Goal: Task Accomplishment & Management: Complete application form

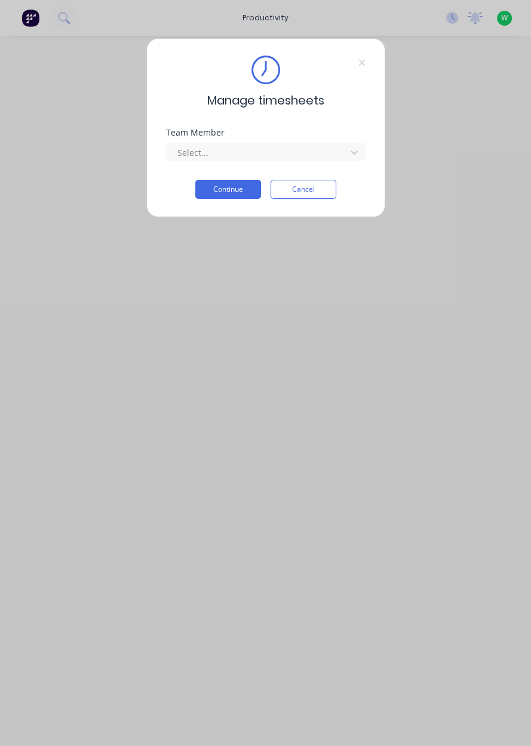
click at [176, 156] on input "text" at bounding box center [177, 152] width 2 height 13
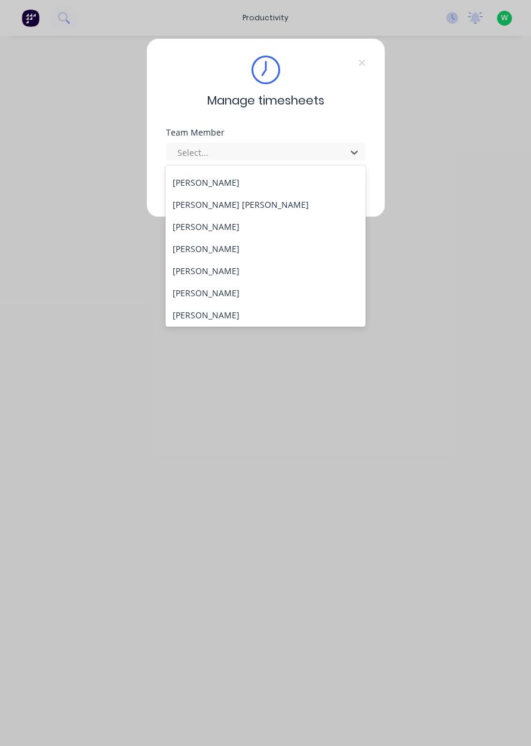
scroll to position [484, 0]
click at [187, 275] on div "[PERSON_NAME]" at bounding box center [265, 270] width 200 height 22
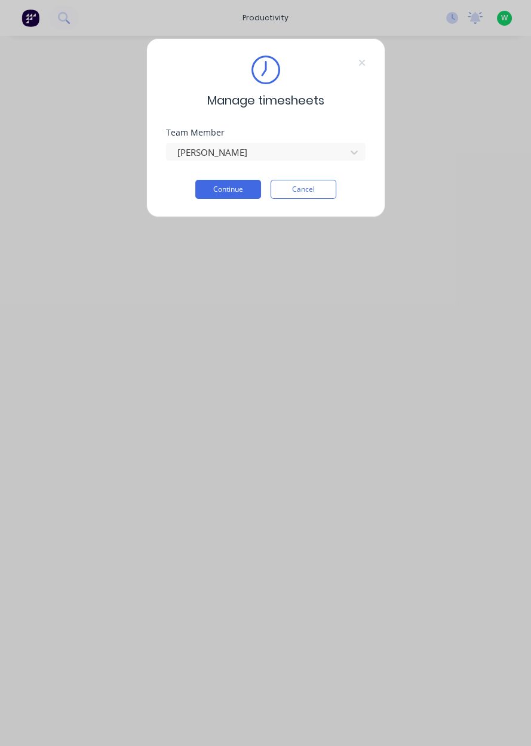
click at [206, 189] on button "Continue" at bounding box center [228, 189] width 66 height 19
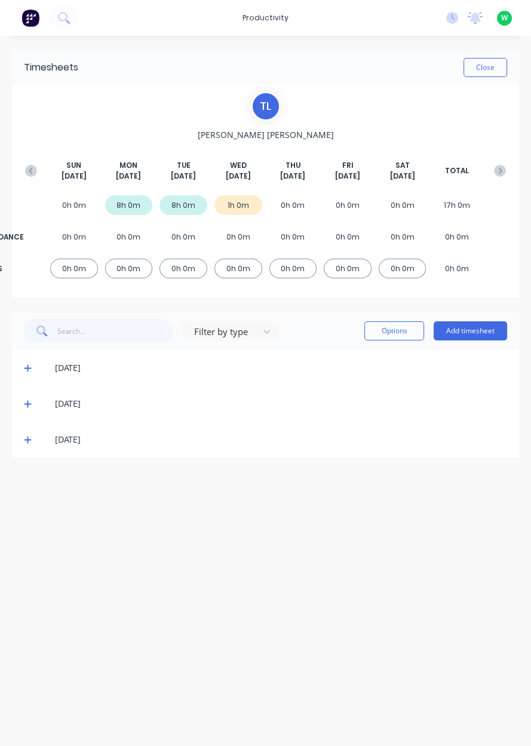
click at [459, 331] on button "Add timesheet" at bounding box center [469, 330] width 73 height 19
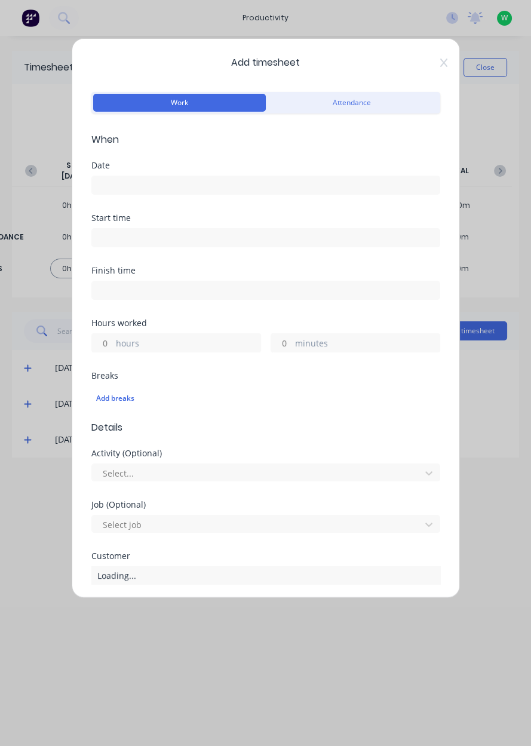
click at [116, 186] on input at bounding box center [265, 185] width 347 height 18
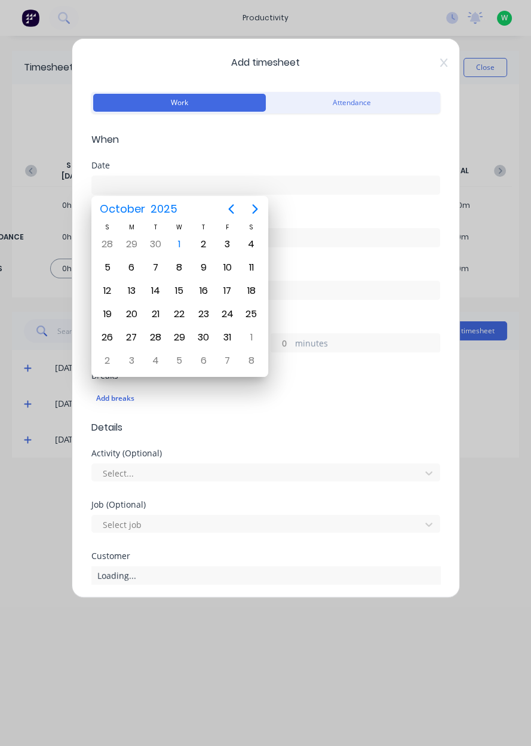
click at [175, 250] on div "1" at bounding box center [179, 244] width 18 height 18
type input "01/10/2025"
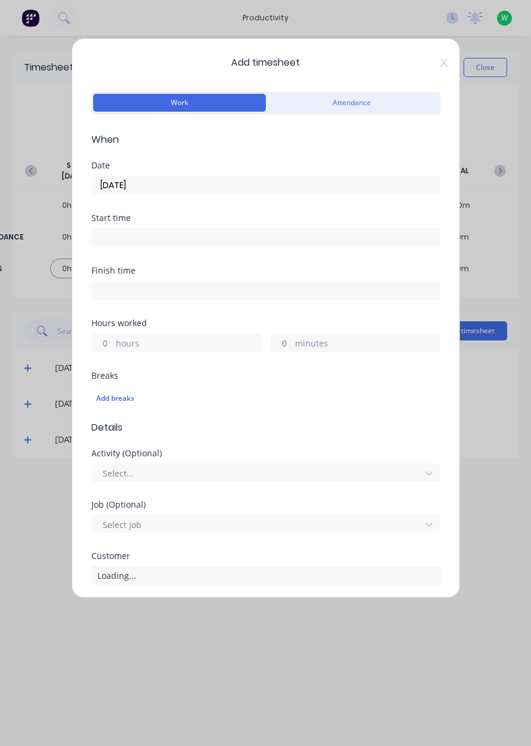
click at [100, 341] on input "hours" at bounding box center [102, 343] width 21 height 18
type input "7"
click at [443, 65] on icon at bounding box center [443, 63] width 7 height 10
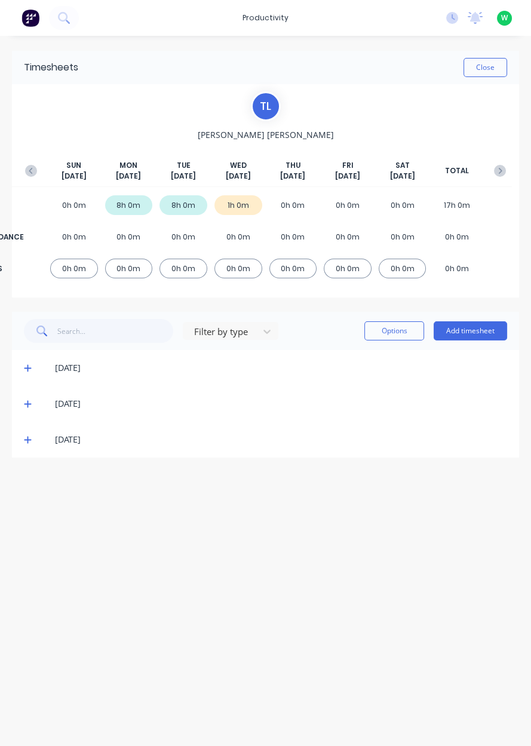
click at [34, 371] on span at bounding box center [30, 368] width 12 height 12
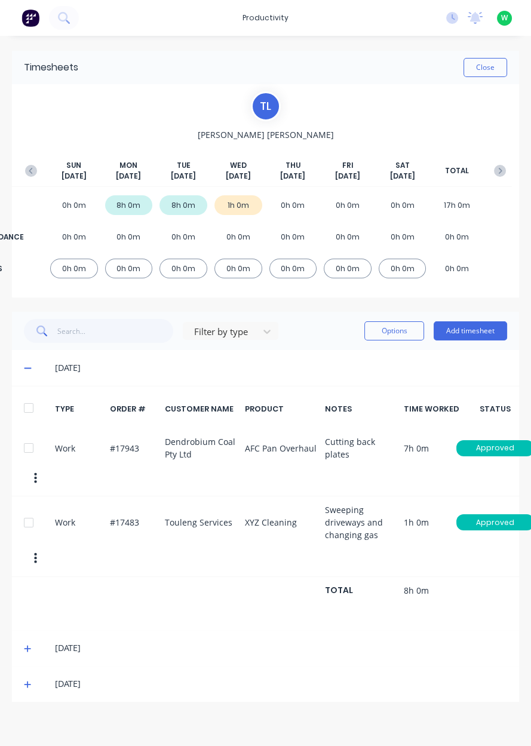
click at [30, 644] on icon at bounding box center [28, 648] width 8 height 8
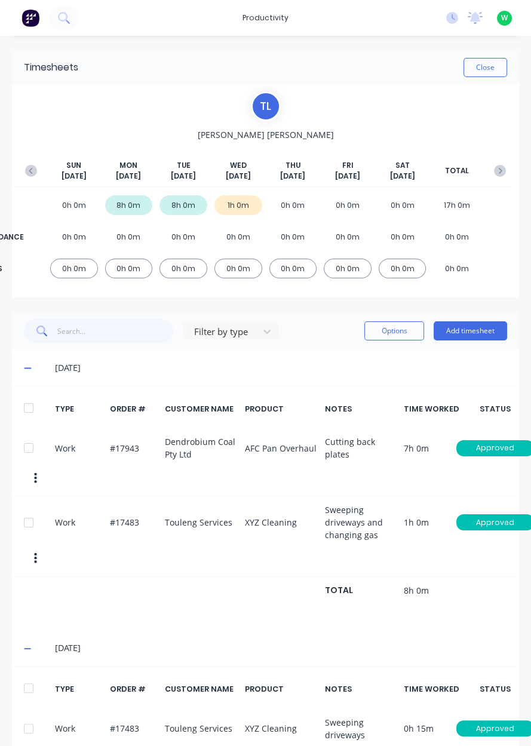
click at [473, 331] on button "Add timesheet" at bounding box center [469, 330] width 73 height 19
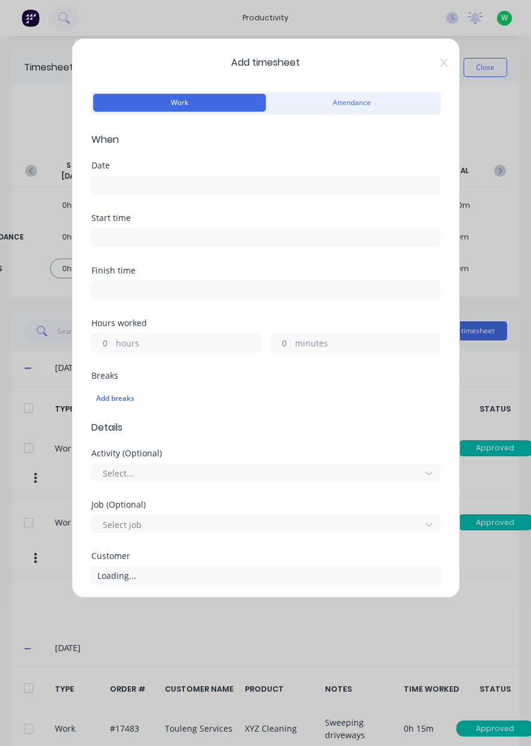
click at [305, 189] on input at bounding box center [265, 185] width 347 height 18
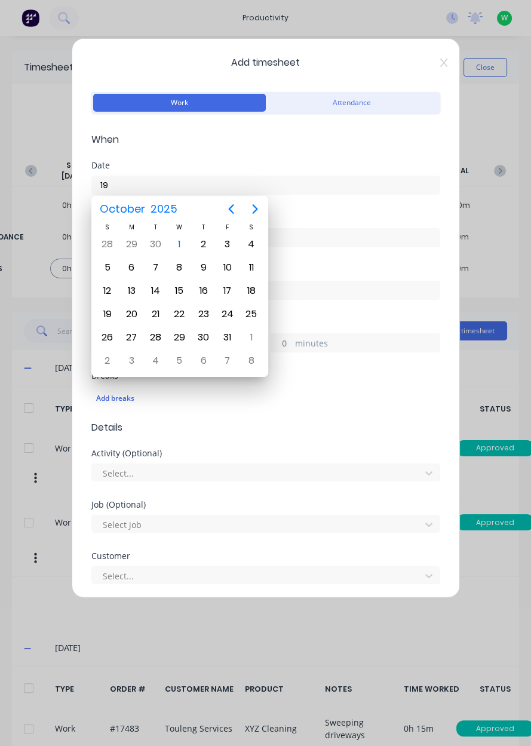
type input "1"
click at [166, 256] on div "7" at bounding box center [155, 267] width 24 height 23
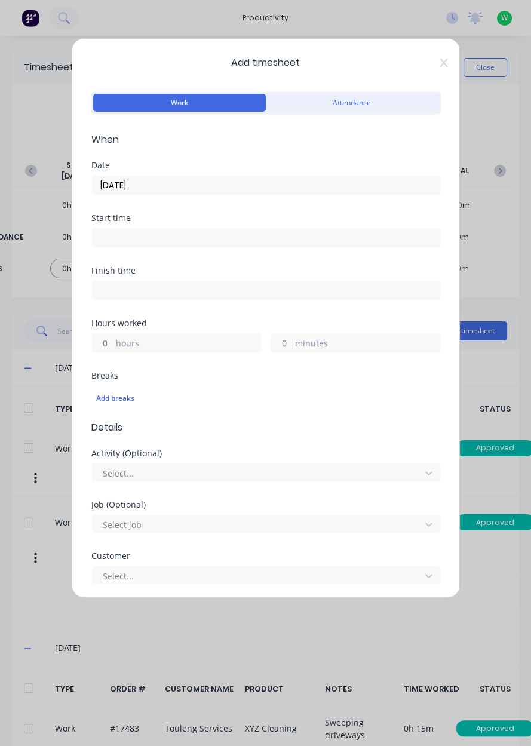
click at [347, 187] on input "07/10/2025" at bounding box center [265, 185] width 347 height 18
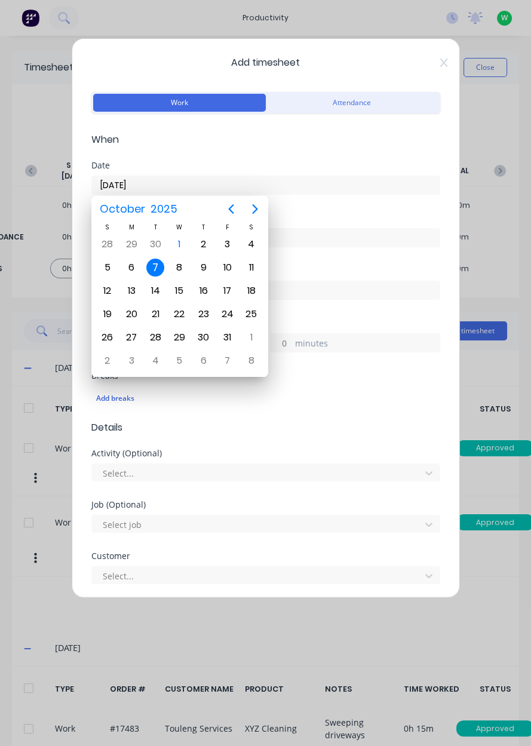
click at [193, 247] on div "2" at bounding box center [203, 244] width 24 height 23
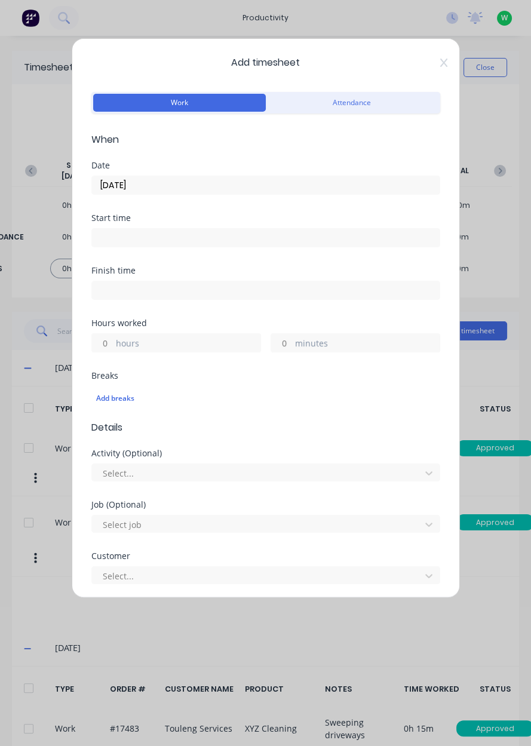
click at [253, 184] on input "02/10/2025" at bounding box center [265, 185] width 347 height 18
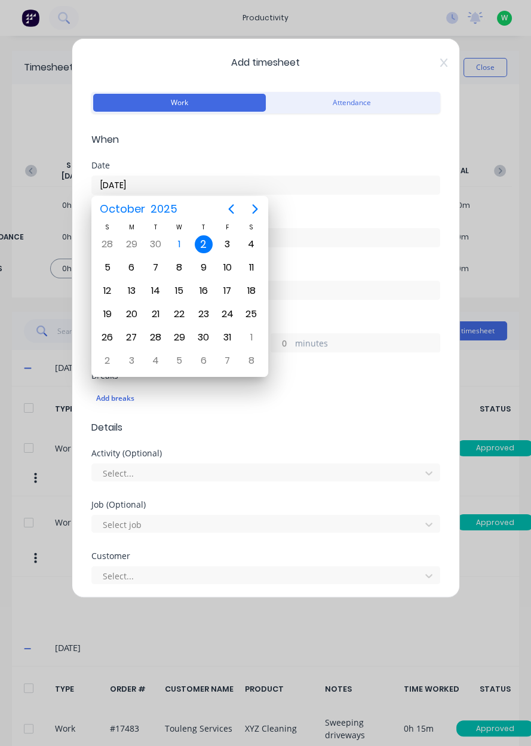
click at [182, 248] on div "1" at bounding box center [179, 244] width 18 height 18
type input "[DATE]"
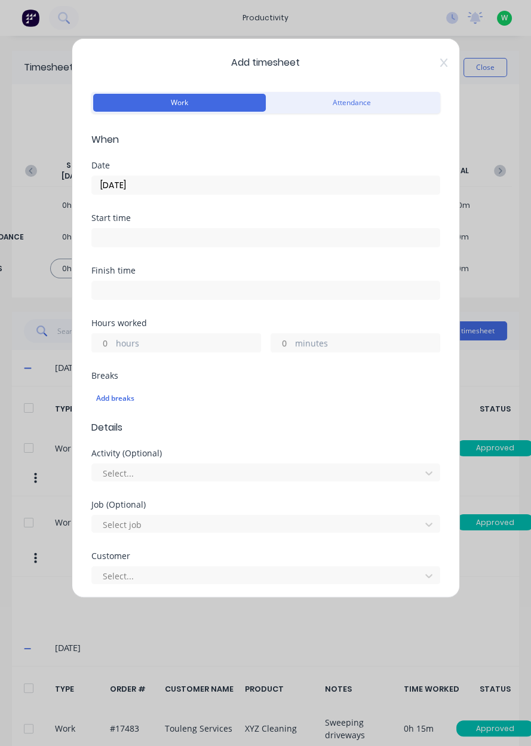
click at [118, 339] on label "hours" at bounding box center [188, 344] width 144 height 15
click at [113, 339] on input "hours" at bounding box center [102, 343] width 21 height 18
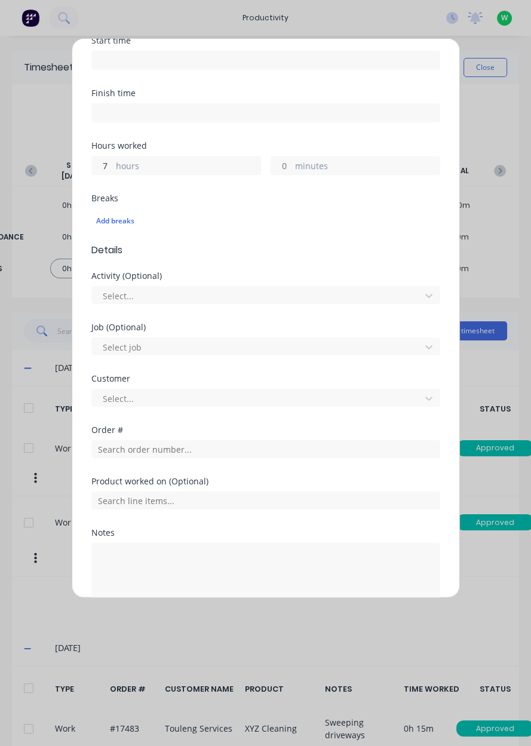
scroll to position [239, 0]
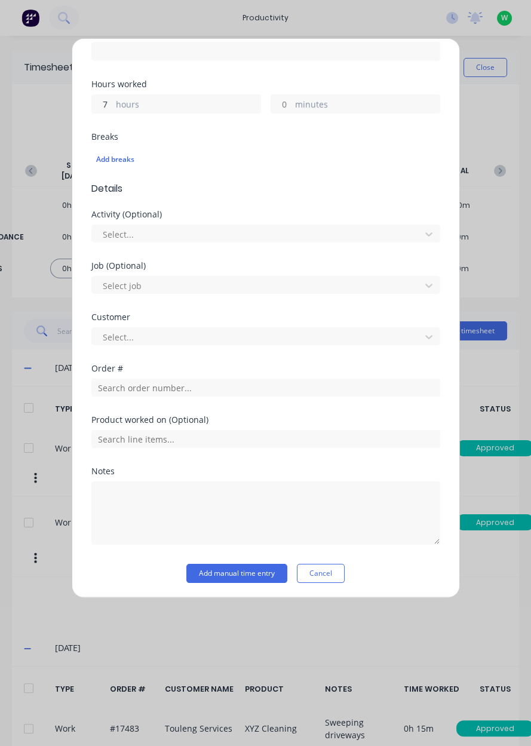
type input "7"
click at [102, 390] on input "text" at bounding box center [265, 388] width 349 height 18
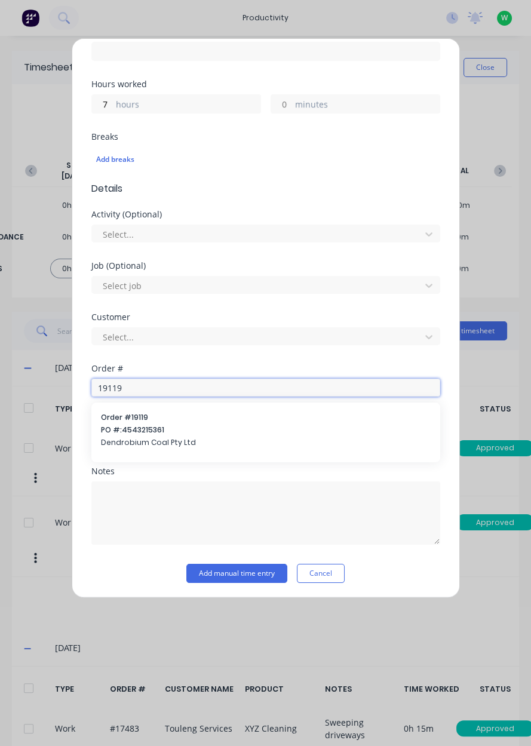
type input "19119"
click at [112, 420] on span "Order # 19119" at bounding box center [266, 417] width 330 height 11
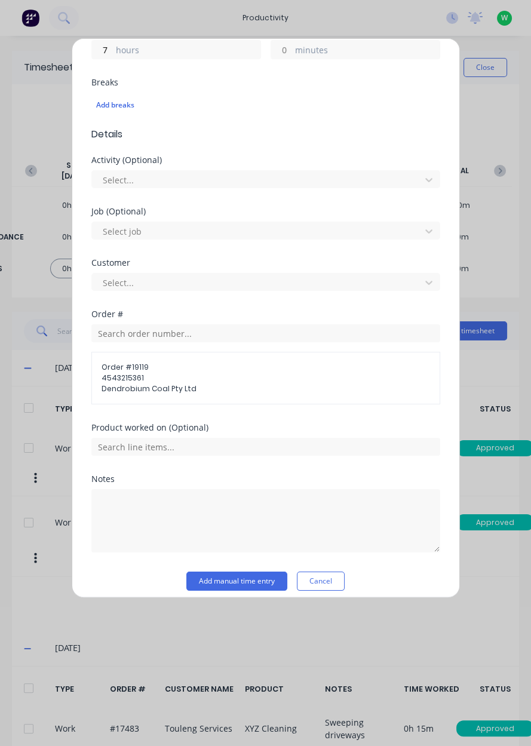
scroll to position [301, 0]
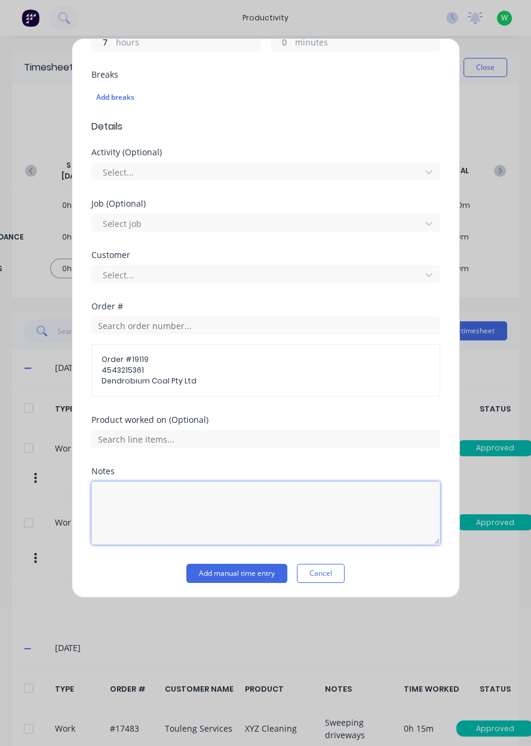
click at [107, 519] on textarea at bounding box center [265, 512] width 349 height 63
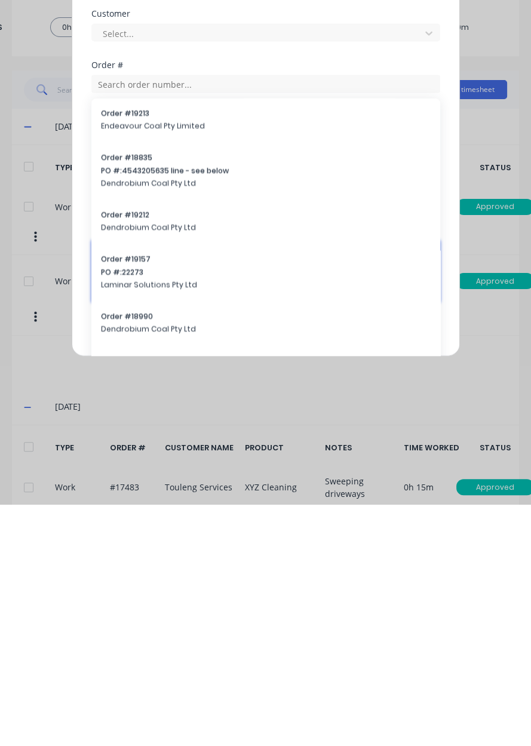
scroll to position [0, 0]
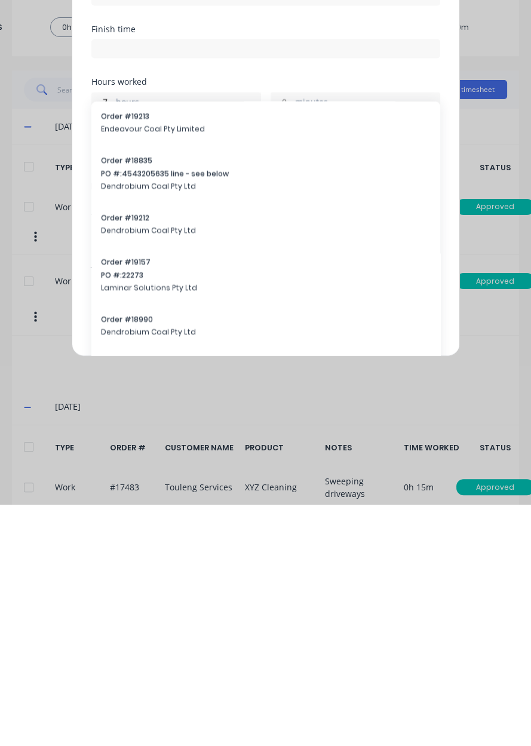
click at [300, 320] on div "Hours worked" at bounding box center [265, 323] width 349 height 8
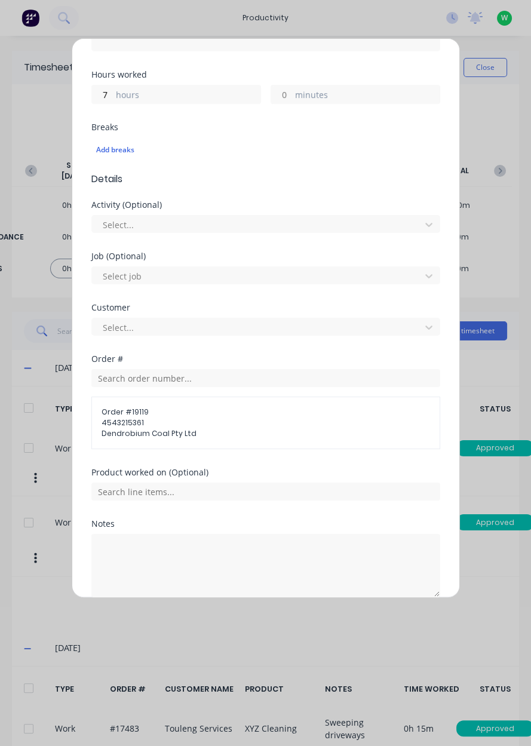
scroll to position [301, 0]
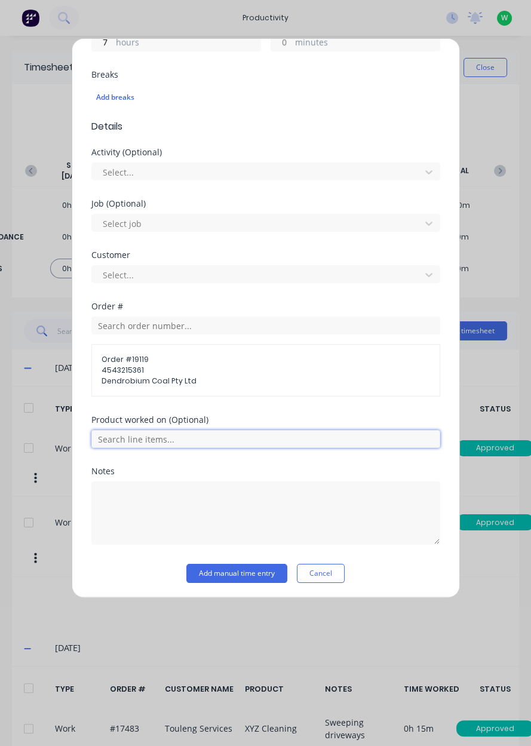
click at [249, 441] on input "text" at bounding box center [265, 439] width 349 height 18
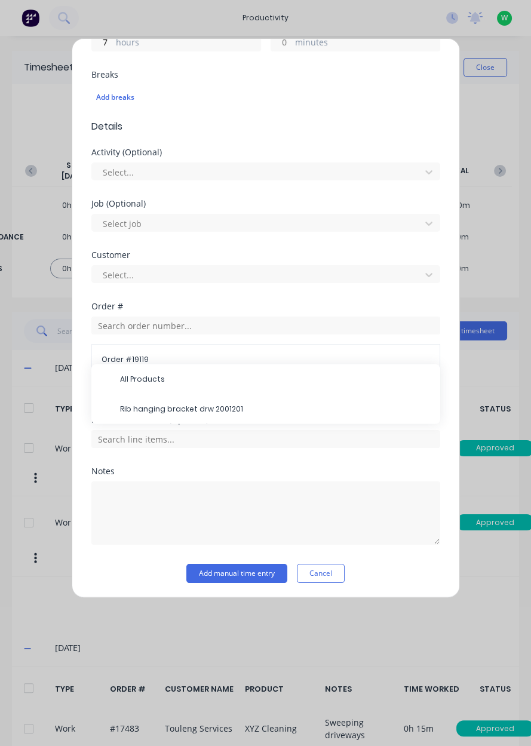
click at [279, 404] on span "Rib hanging bracket drw 2001201" at bounding box center [275, 409] width 310 height 11
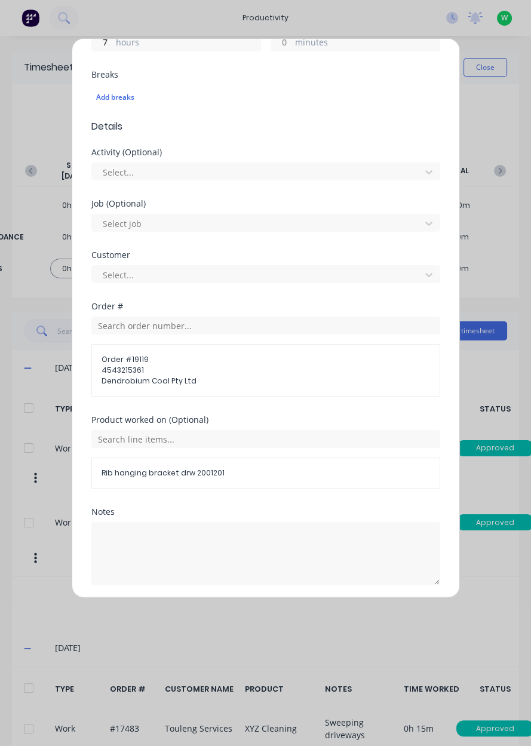
scroll to position [341, 0]
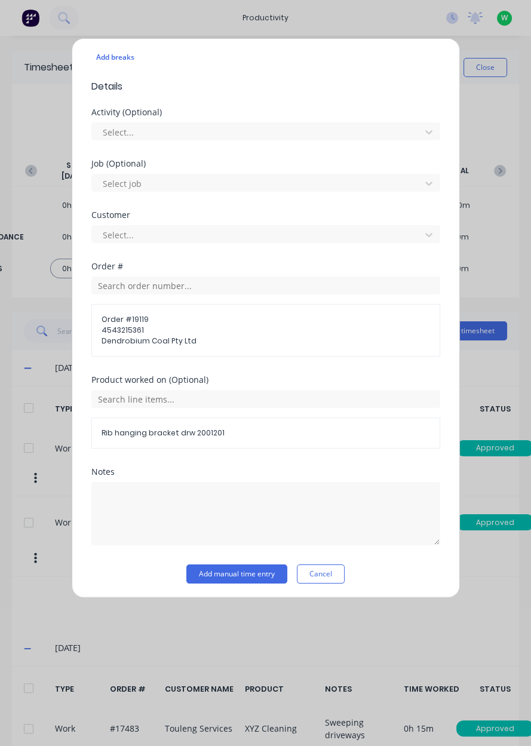
click at [264, 588] on div "Add timesheet Work Attendance When Date 01/10/2025 Start time Finish time Hours…" at bounding box center [266, 317] width 388 height 559
click at [261, 573] on button "Add manual time entry" at bounding box center [236, 573] width 101 height 19
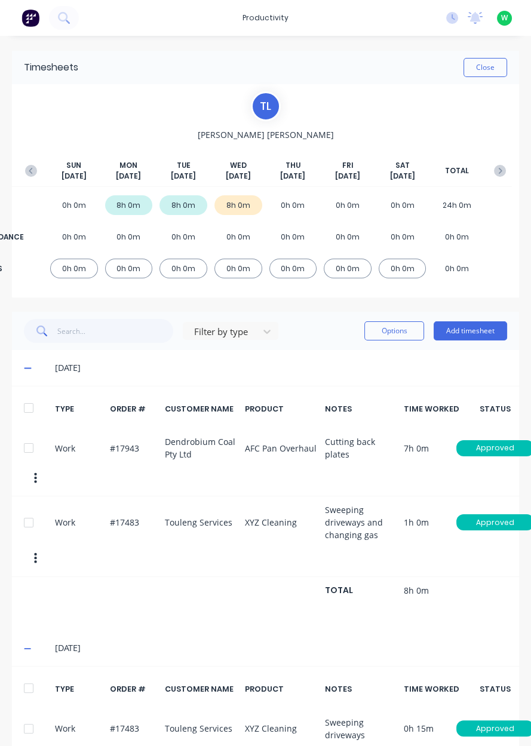
click at [319, 433] on div "Work #17943 Dendrobium Coal Pty Ltd AFC Pan Overhaul Cutting back plates 7h 0m …" at bounding box center [265, 462] width 507 height 68
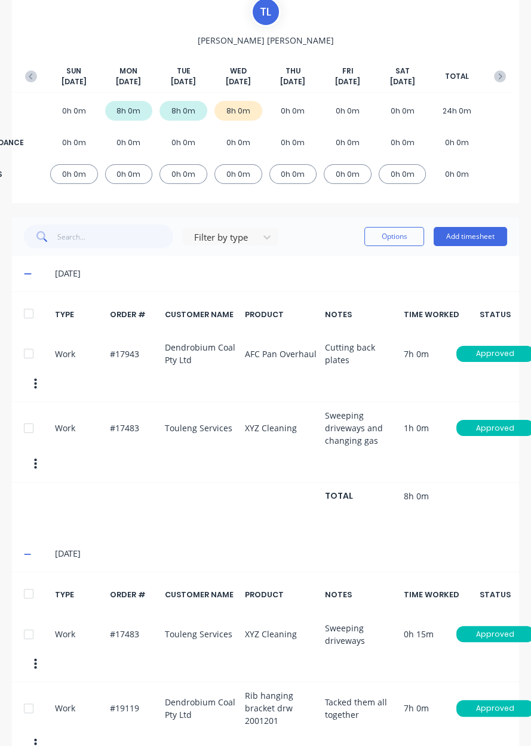
scroll to position [0, 0]
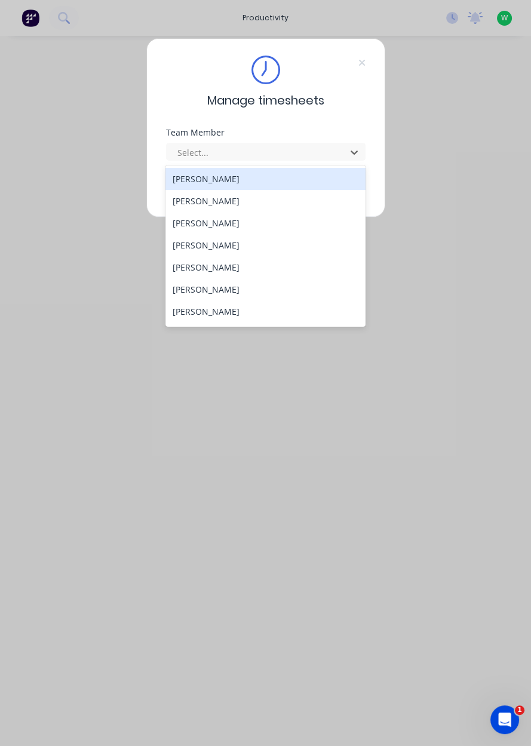
click at [239, 315] on div "[PERSON_NAME]" at bounding box center [265, 311] width 200 height 22
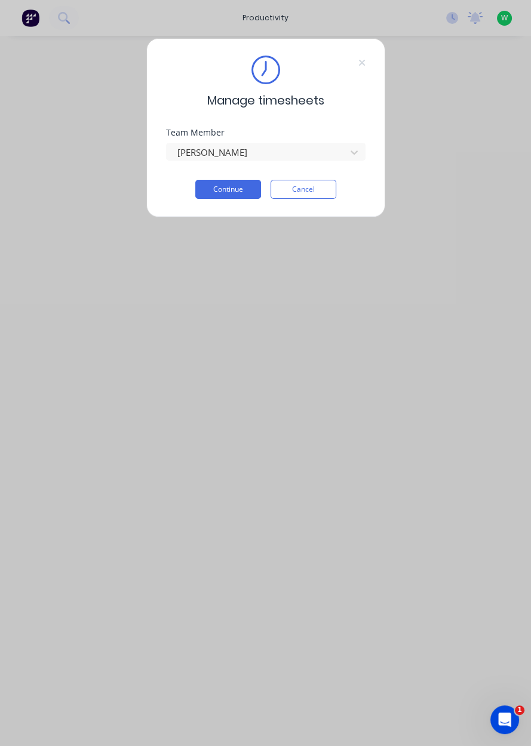
click at [240, 191] on button "Continue" at bounding box center [228, 189] width 66 height 19
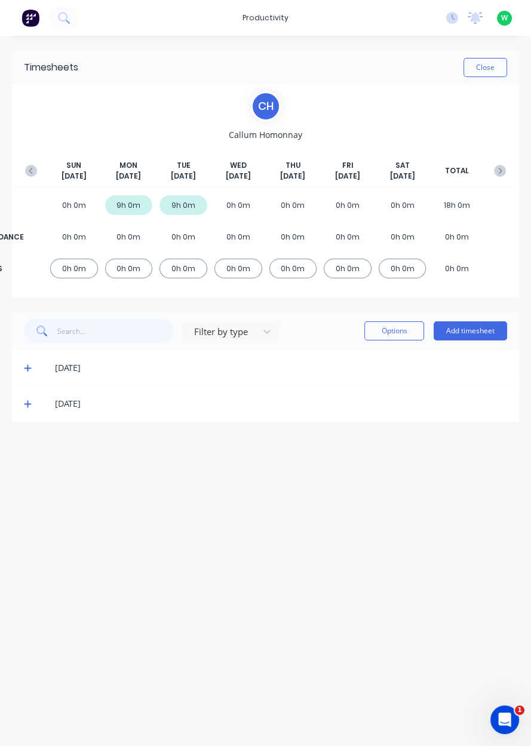
click at [476, 333] on button "Add timesheet" at bounding box center [469, 330] width 73 height 19
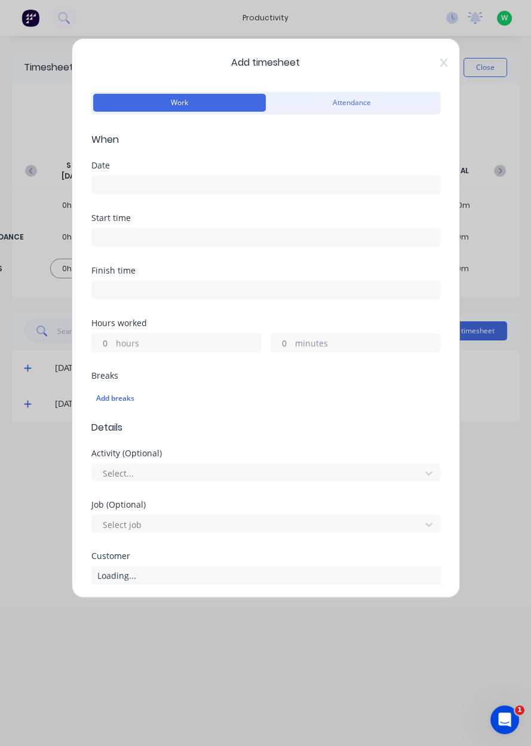
click at [362, 191] on input at bounding box center [265, 185] width 347 height 18
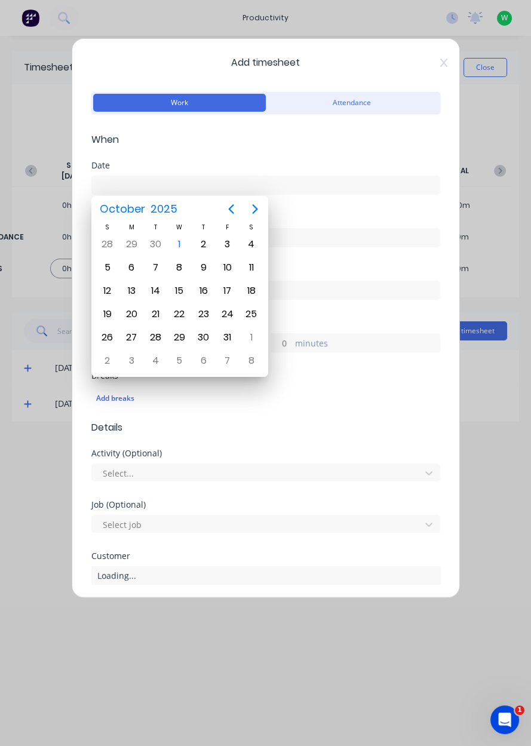
click at [181, 243] on div "1" at bounding box center [179, 244] width 18 height 18
type input "[DATE]"
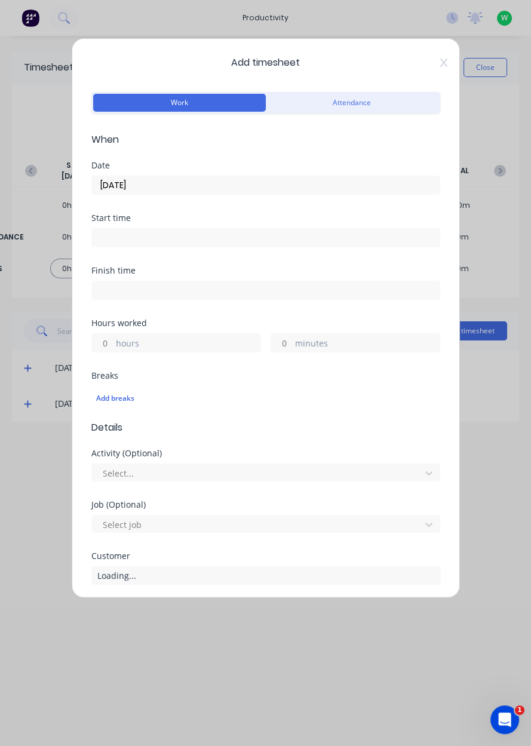
click at [194, 341] on label "hours" at bounding box center [188, 344] width 144 height 15
click at [113, 341] on input "hours" at bounding box center [102, 343] width 21 height 18
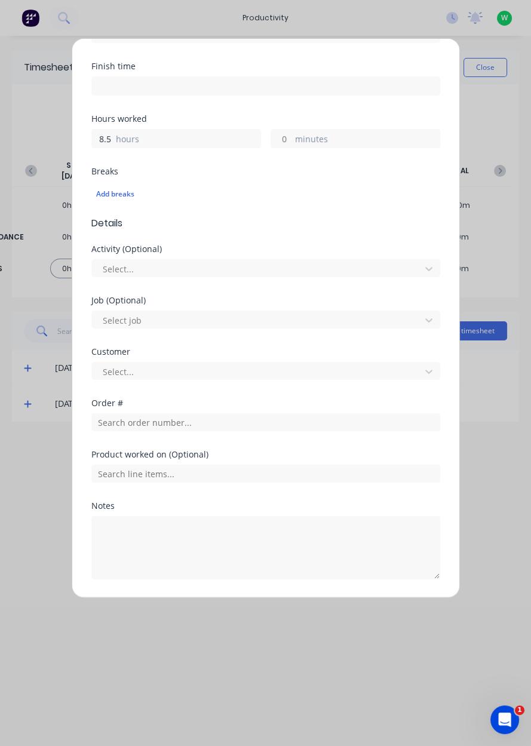
scroll to position [211, 0]
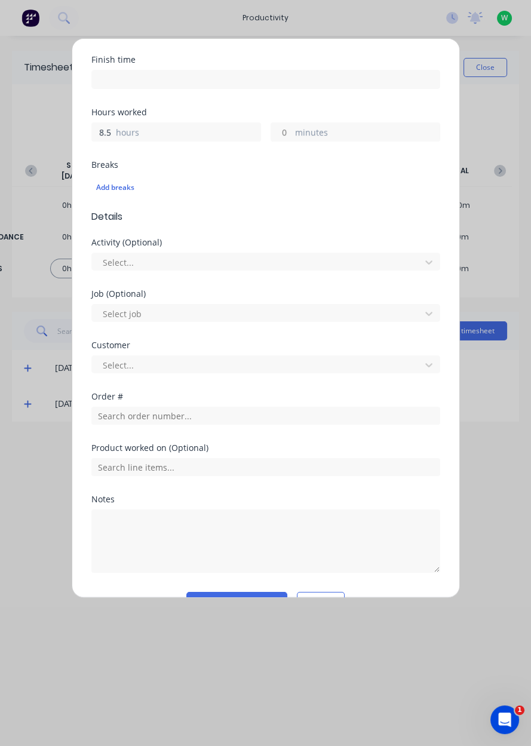
type input "8.5"
click at [239, 412] on input "text" at bounding box center [265, 416] width 349 height 18
type input "Q"
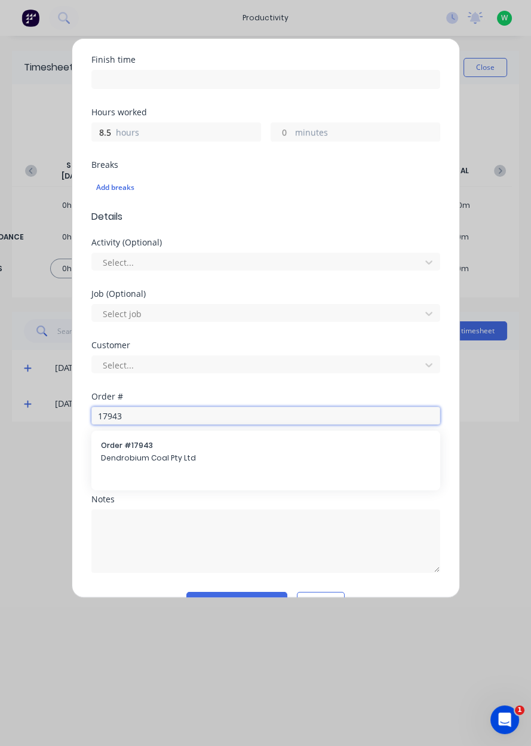
type input "17943"
click at [213, 463] on div "Order # 17943 Dendrobium Coal Pty Ltd" at bounding box center [266, 452] width 330 height 25
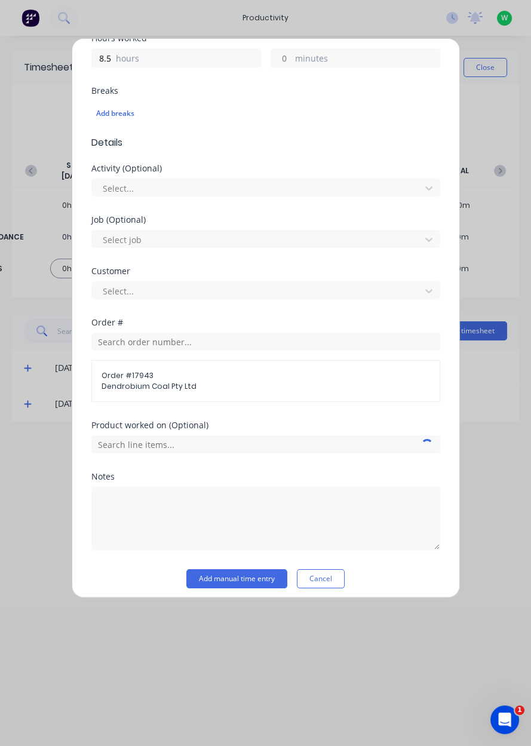
scroll to position [290, 0]
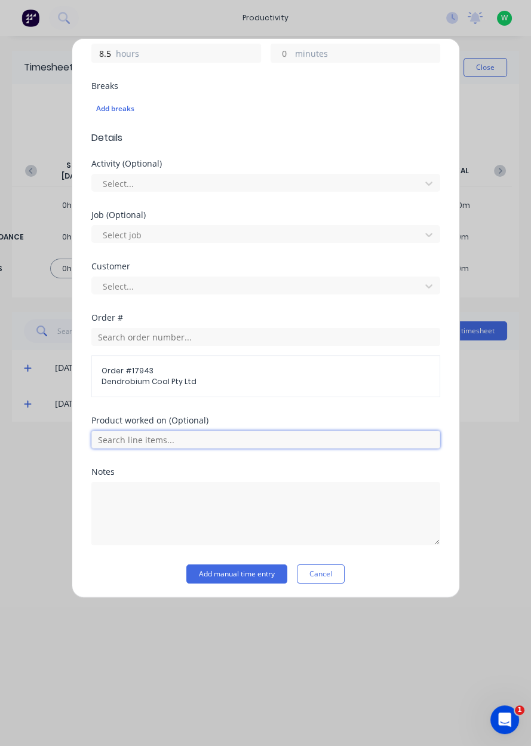
click at [204, 439] on input "text" at bounding box center [265, 439] width 349 height 18
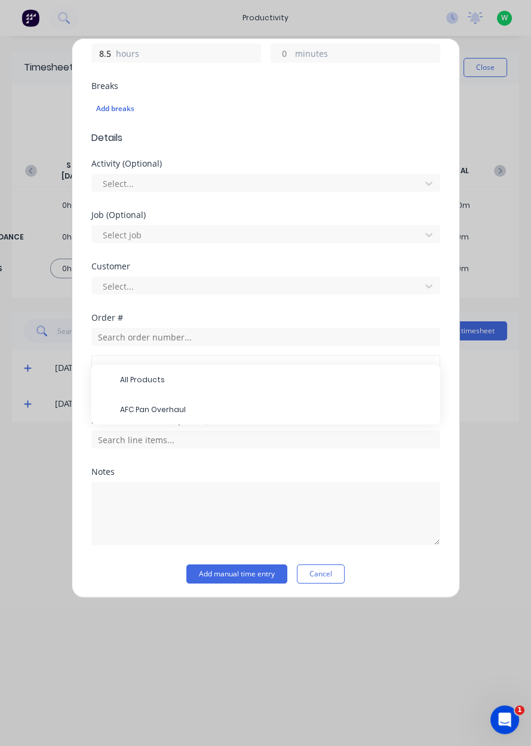
click at [209, 410] on span "AFC Pan Overhaul" at bounding box center [275, 409] width 310 height 11
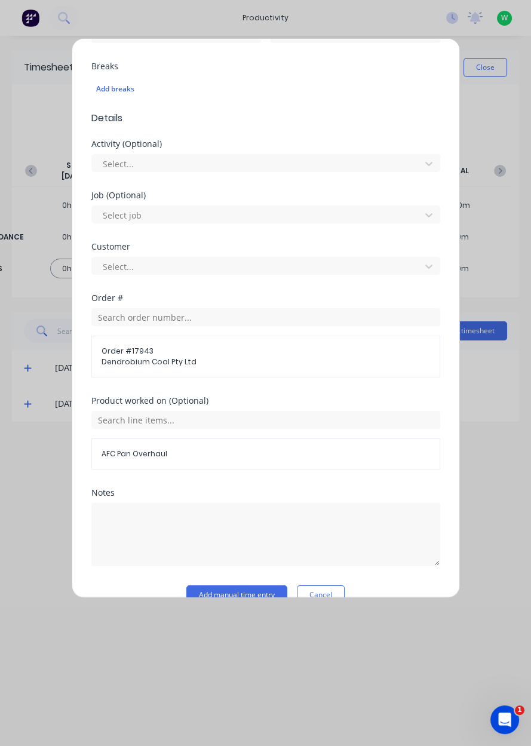
scroll to position [330, 0]
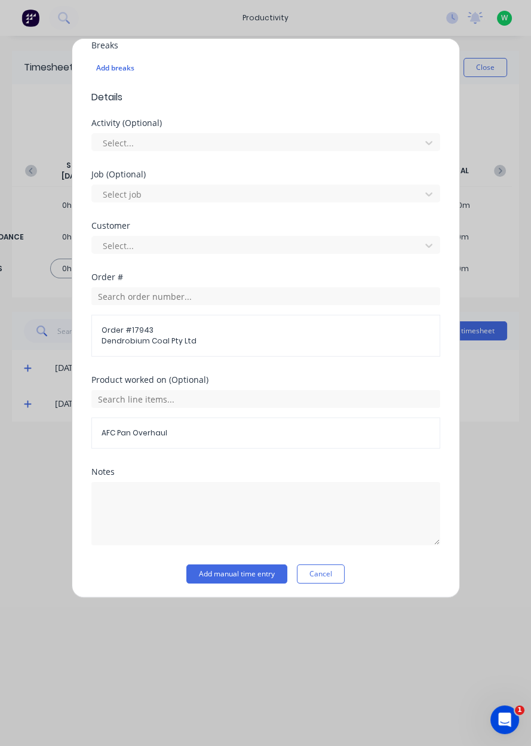
click at [227, 571] on button "Add manual time entry" at bounding box center [236, 573] width 101 height 19
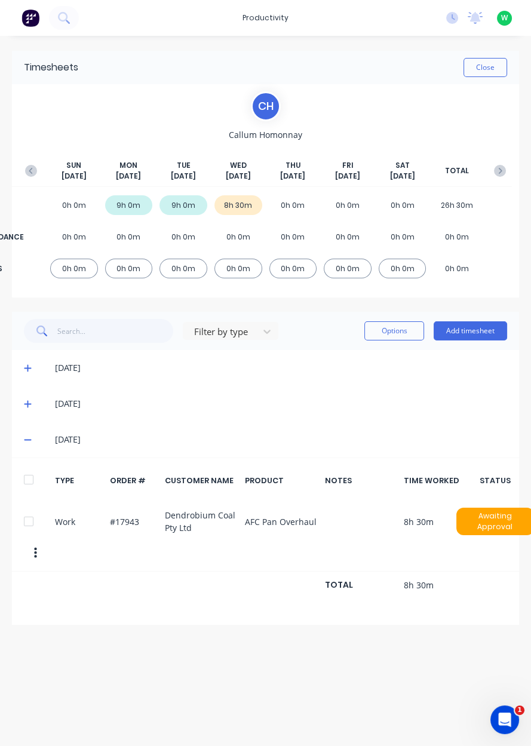
click at [464, 329] on button "Add timesheet" at bounding box center [469, 330] width 73 height 19
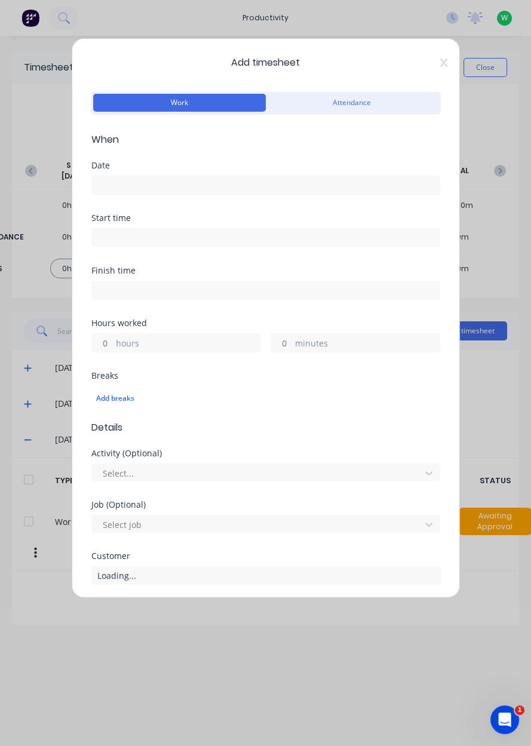
click at [157, 187] on input at bounding box center [265, 185] width 347 height 18
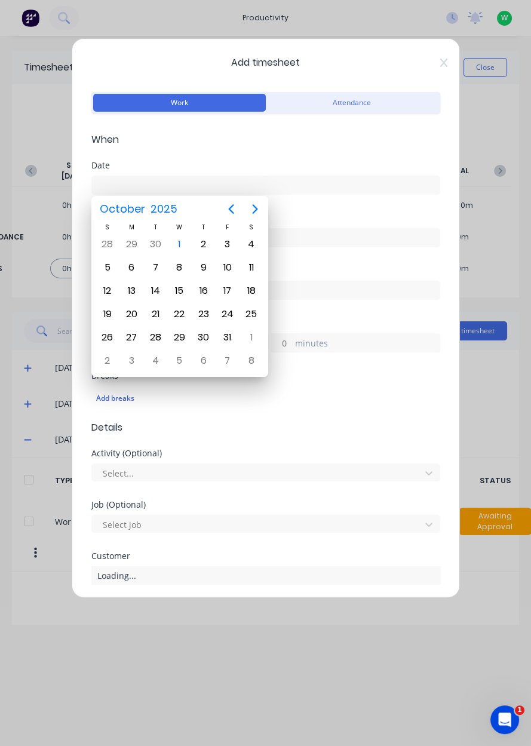
click at [181, 244] on div "1" at bounding box center [179, 244] width 18 height 18
type input "[DATE]"
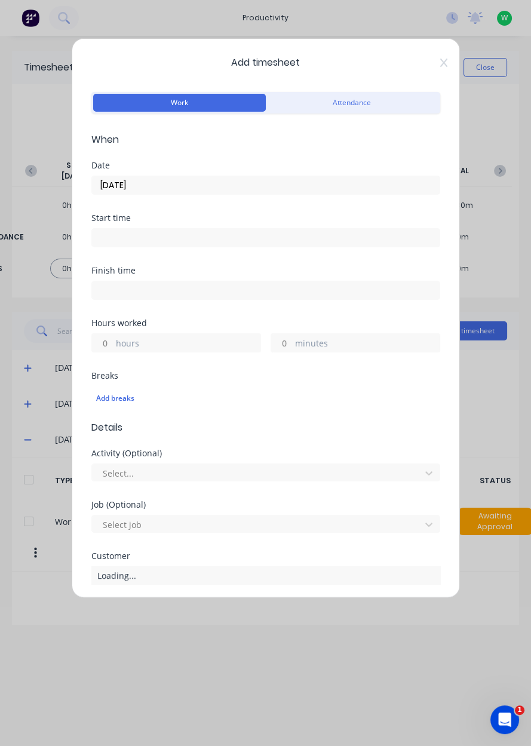
click at [154, 349] on label "hours" at bounding box center [188, 344] width 144 height 15
click at [113, 349] on input "hours" at bounding box center [102, 343] width 21 height 18
click at [313, 347] on label "minutes" at bounding box center [367, 344] width 144 height 15
click at [292, 347] on input "minutes" at bounding box center [281, 343] width 21 height 18
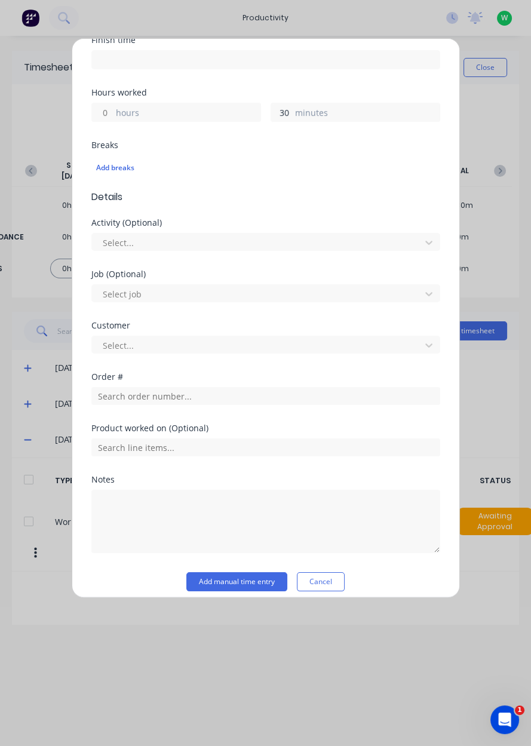
scroll to position [239, 0]
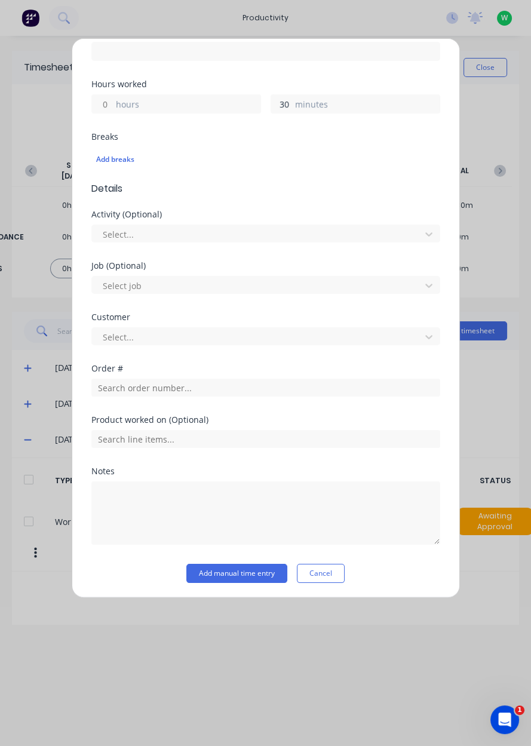
type input "30"
click at [224, 383] on input "text" at bounding box center [265, 388] width 349 height 18
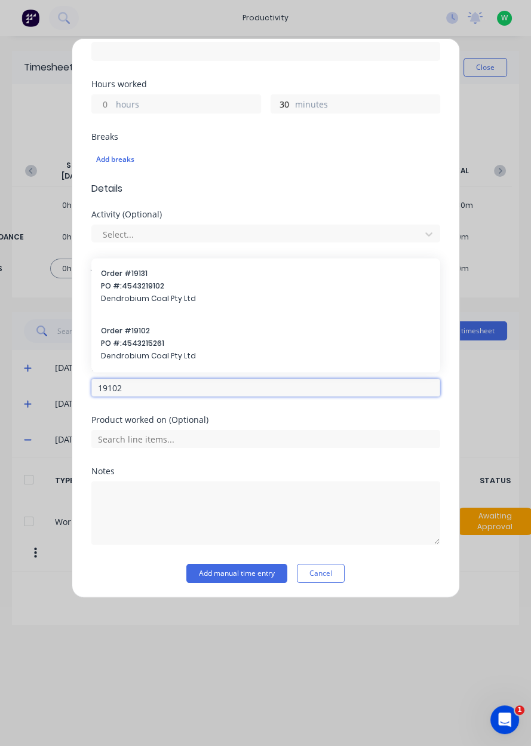
type input "19102"
click at [252, 346] on div "Order # 19102 PO #: 4543215261 Dendrobium Coal Pty Ltd" at bounding box center [266, 344] width 330 height 38
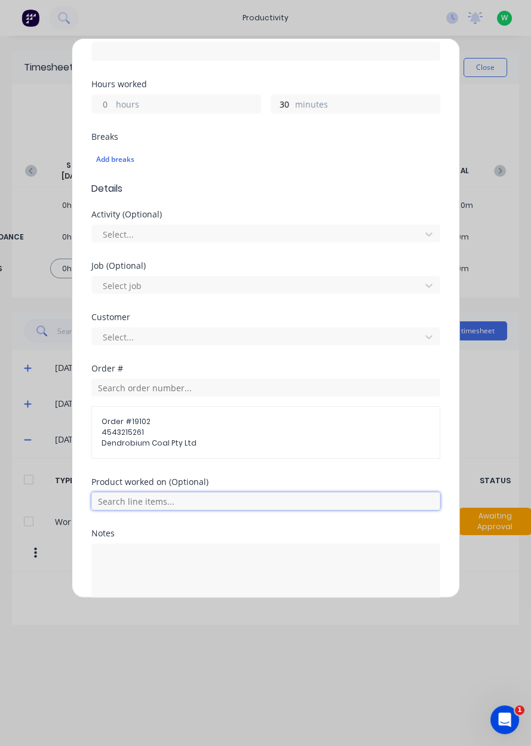
click at [216, 499] on input "text" at bounding box center [265, 501] width 349 height 18
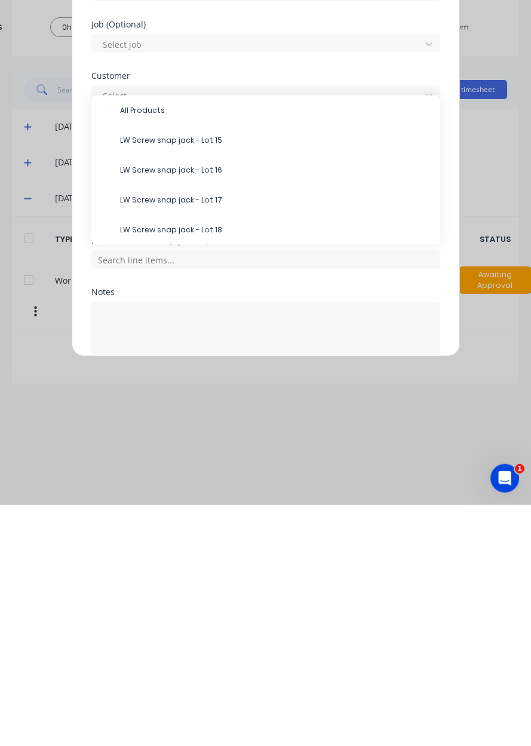
click at [256, 346] on span "All Products" at bounding box center [275, 351] width 310 height 11
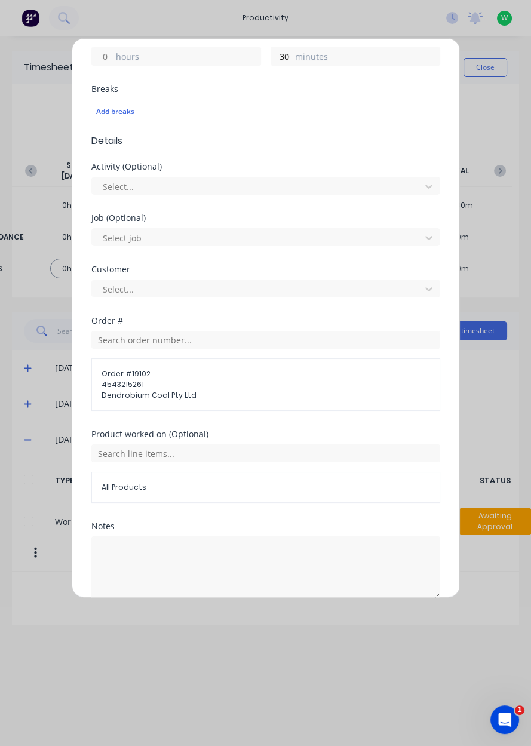
scroll to position [341, 0]
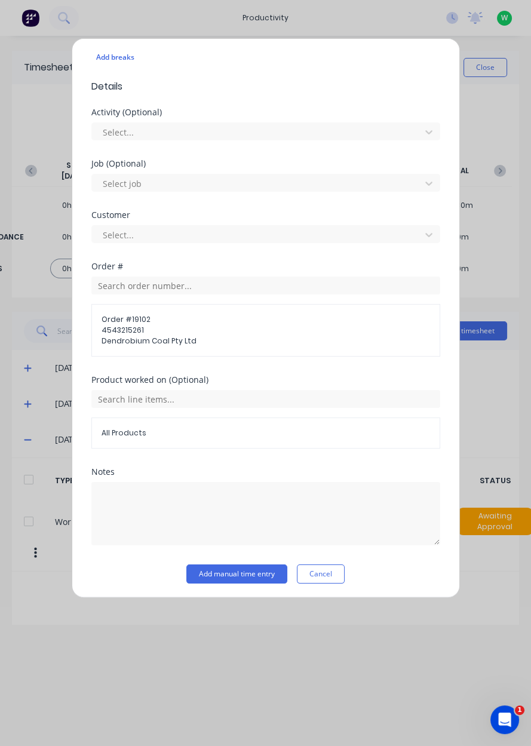
click at [235, 570] on button "Add manual time entry" at bounding box center [236, 573] width 101 height 19
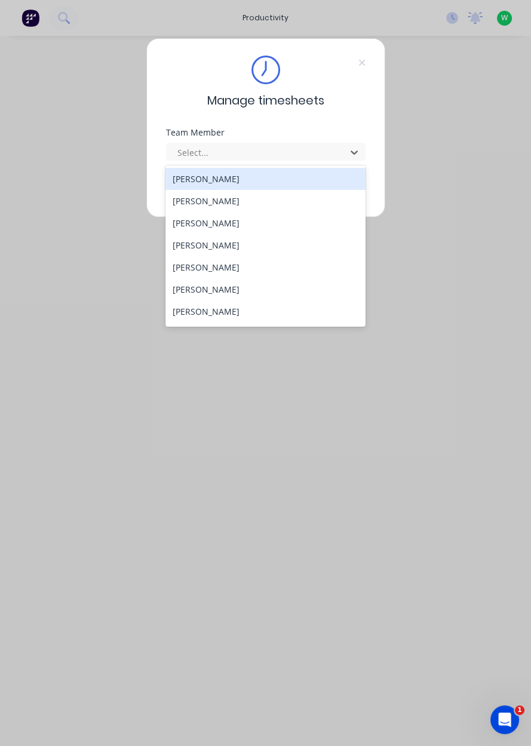
click at [220, 228] on div "[PERSON_NAME]" at bounding box center [265, 223] width 200 height 22
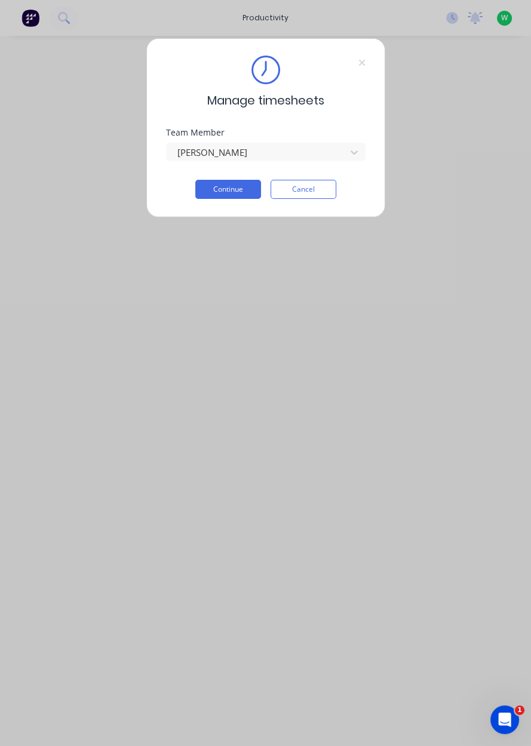
click at [239, 186] on button "Continue" at bounding box center [228, 189] width 66 height 19
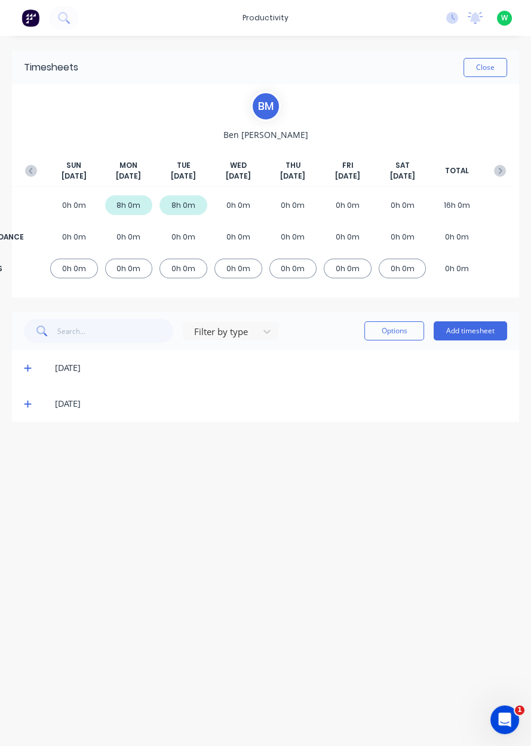
click at [29, 407] on span at bounding box center [30, 404] width 12 height 12
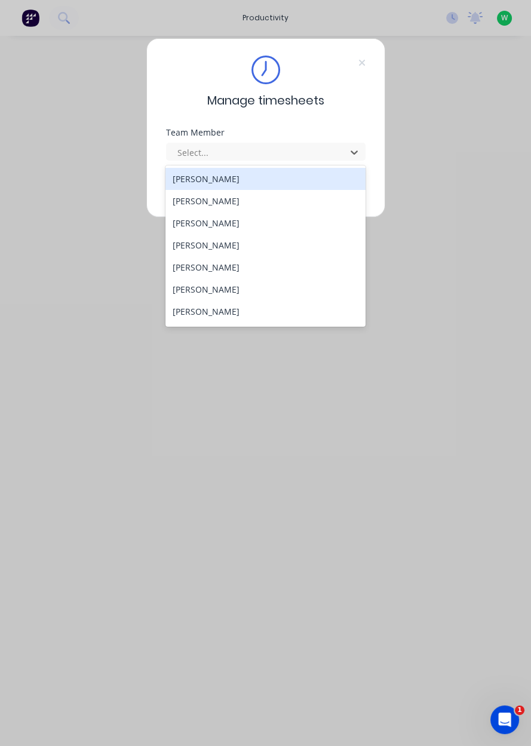
click at [183, 223] on div "[PERSON_NAME]" at bounding box center [265, 223] width 200 height 22
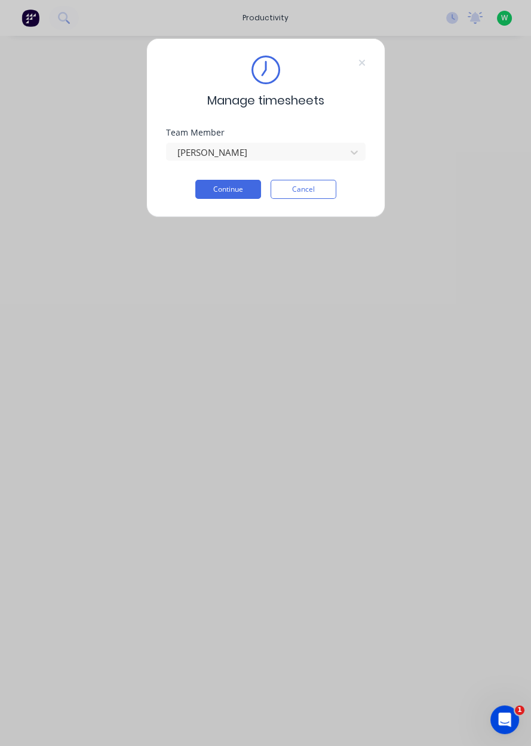
click at [216, 186] on button "Continue" at bounding box center [228, 189] width 66 height 19
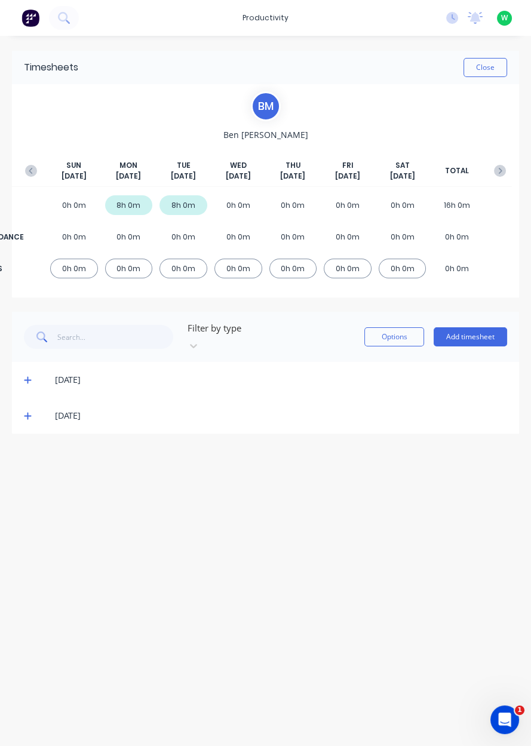
click at [469, 332] on button "Add timesheet" at bounding box center [469, 336] width 73 height 19
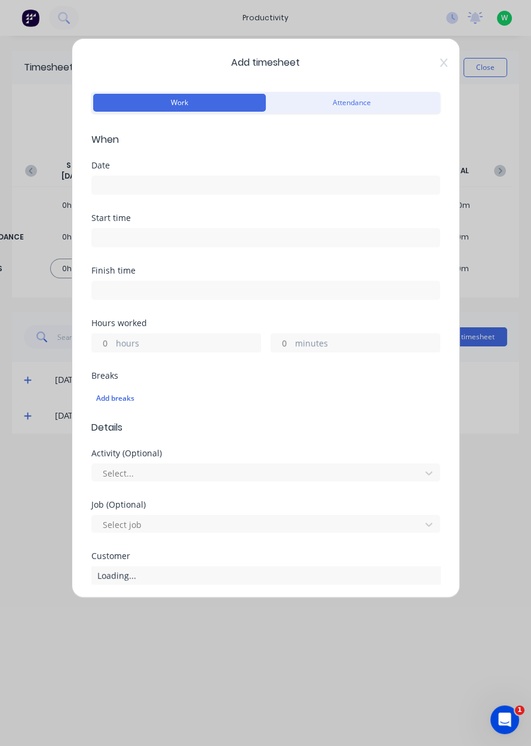
click at [112, 180] on input at bounding box center [265, 185] width 347 height 18
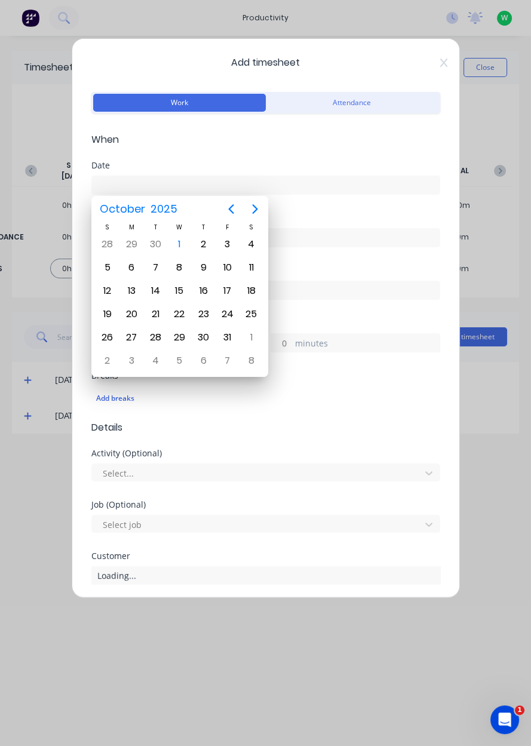
click at [181, 244] on div "1" at bounding box center [179, 244] width 18 height 18
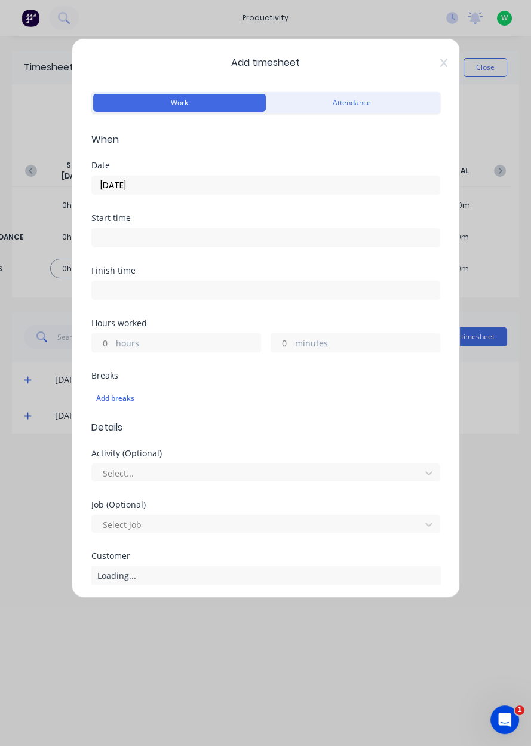
type input "01/10/2025"
click at [109, 341] on input "hours" at bounding box center [102, 343] width 21 height 18
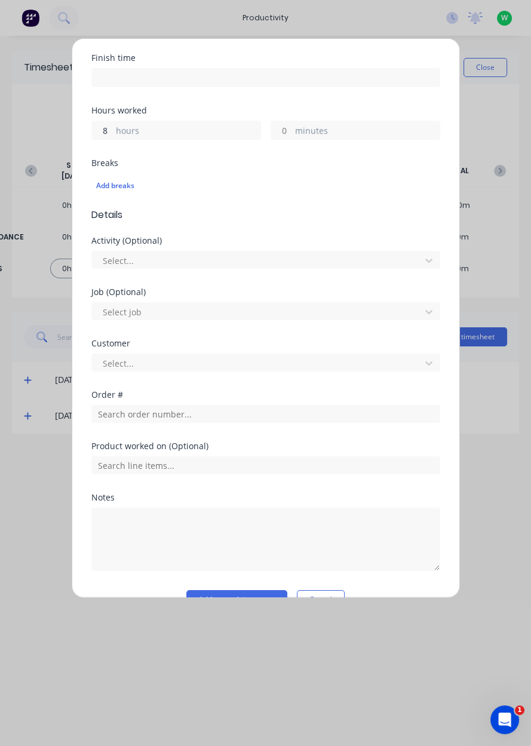
scroll to position [220, 0]
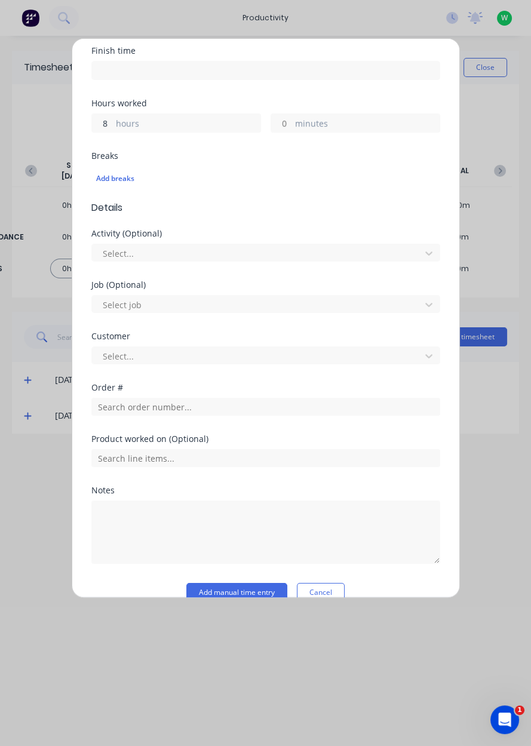
type input "8"
click at [112, 401] on input "text" at bounding box center [265, 407] width 349 height 18
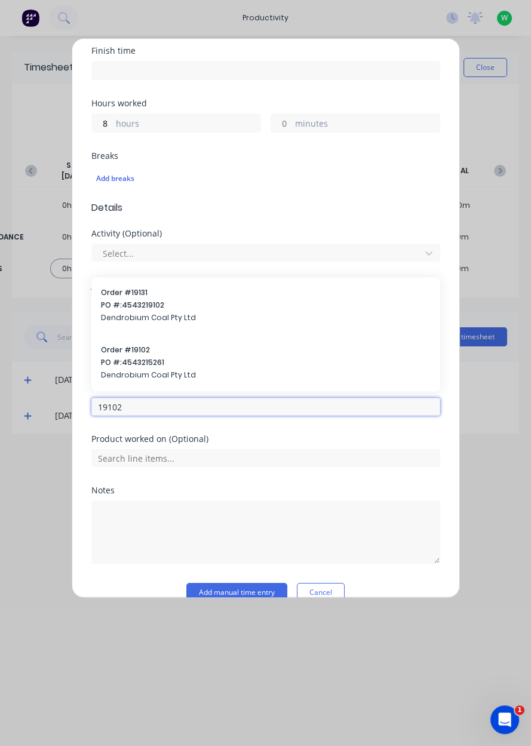
type input "19102"
click at [132, 357] on span "PO #: 4543215261" at bounding box center [266, 361] width 330 height 11
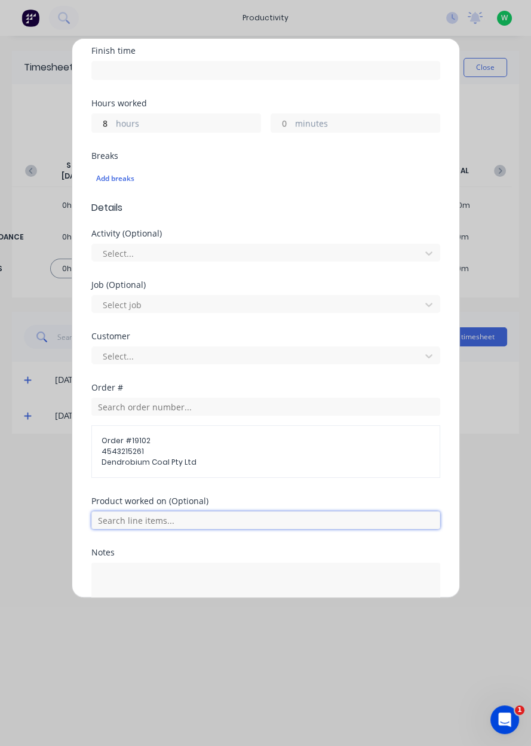
click at [125, 514] on input "text" at bounding box center [265, 520] width 349 height 18
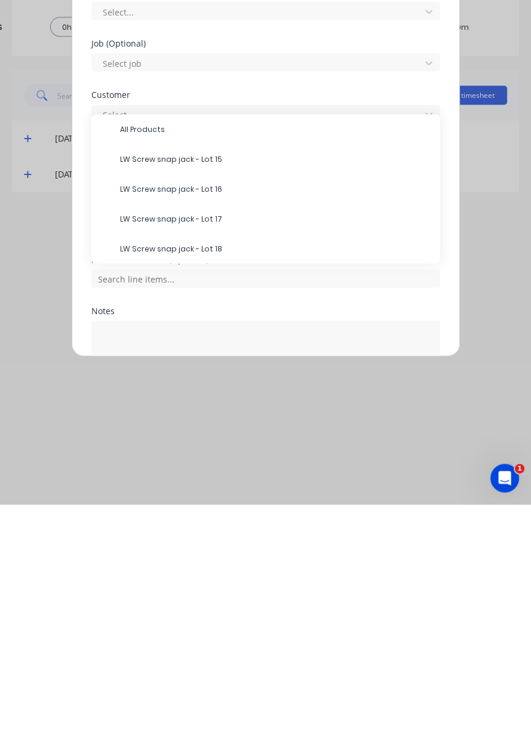
click at [156, 492] on span "LW Screw snap jack - Lot 18" at bounding box center [275, 490] width 310 height 11
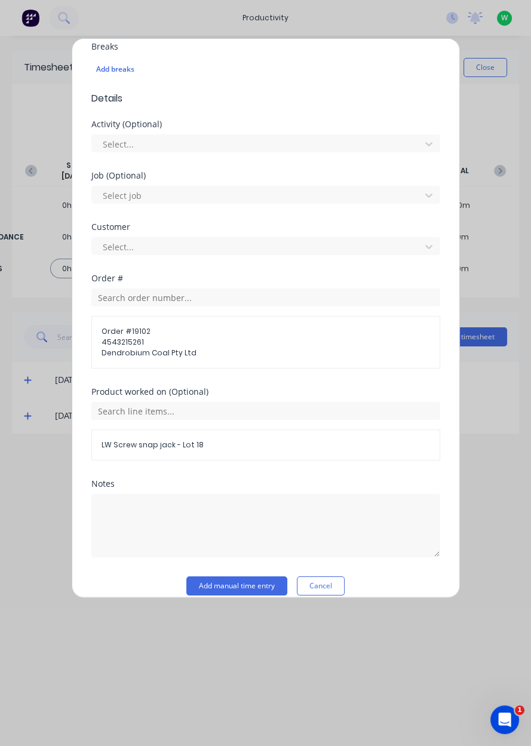
scroll to position [328, 0]
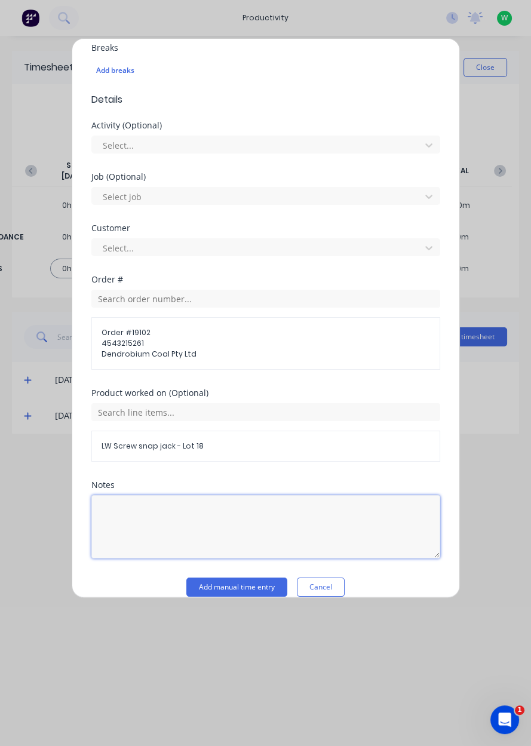
click at [150, 525] on textarea at bounding box center [265, 526] width 349 height 63
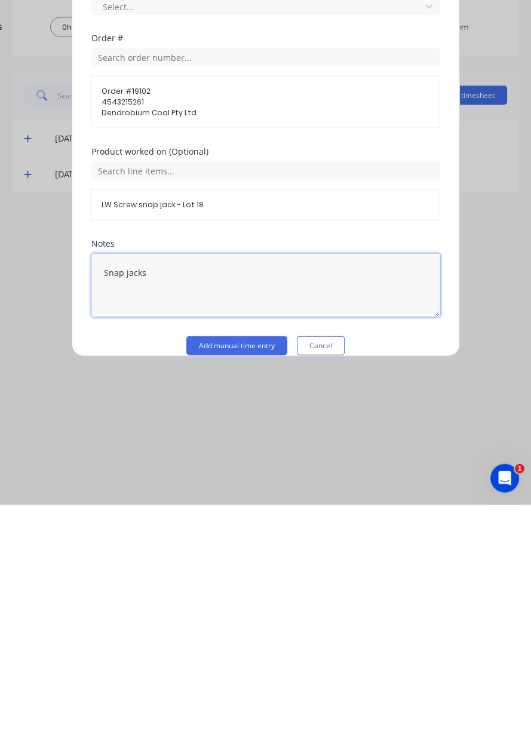
type textarea "Snap jacks"
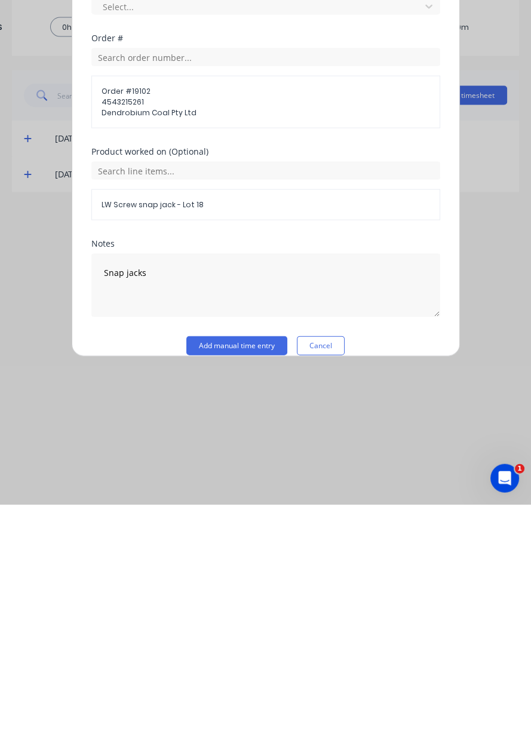
click at [321, 456] on div "LW Screw snap jack - Lot 18" at bounding box center [265, 445] width 349 height 31
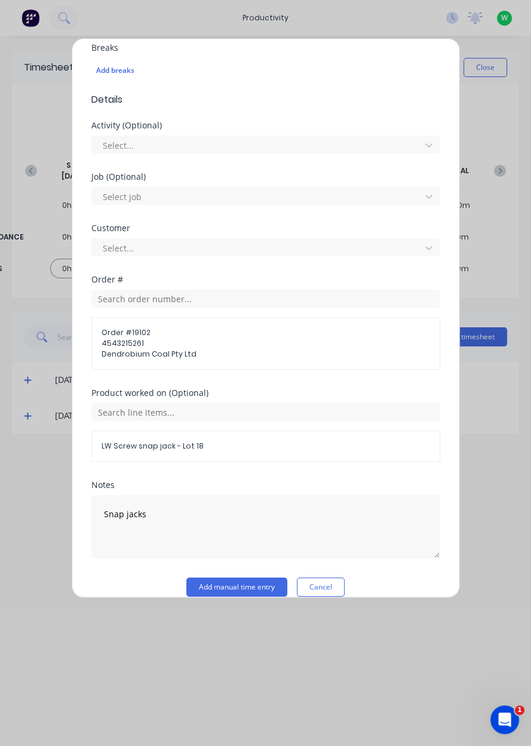
click at [245, 593] on button "Add manual time entry" at bounding box center [236, 586] width 101 height 19
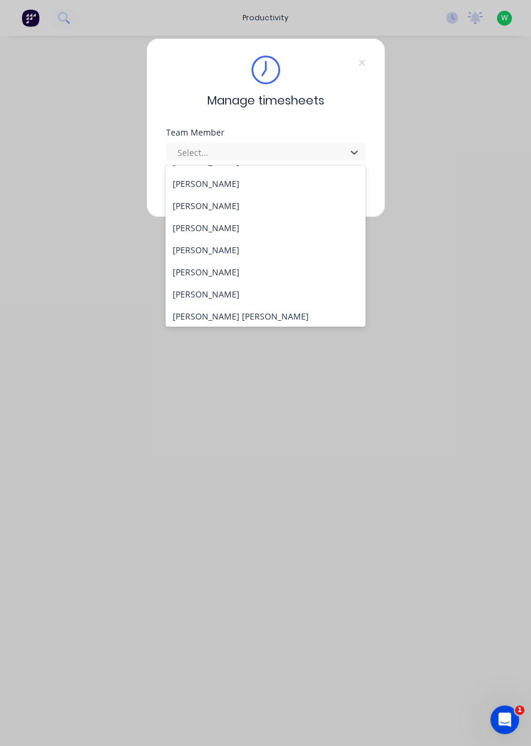
scroll to position [86, 0]
click at [205, 291] on div "[PERSON_NAME]" at bounding box center [265, 292] width 200 height 22
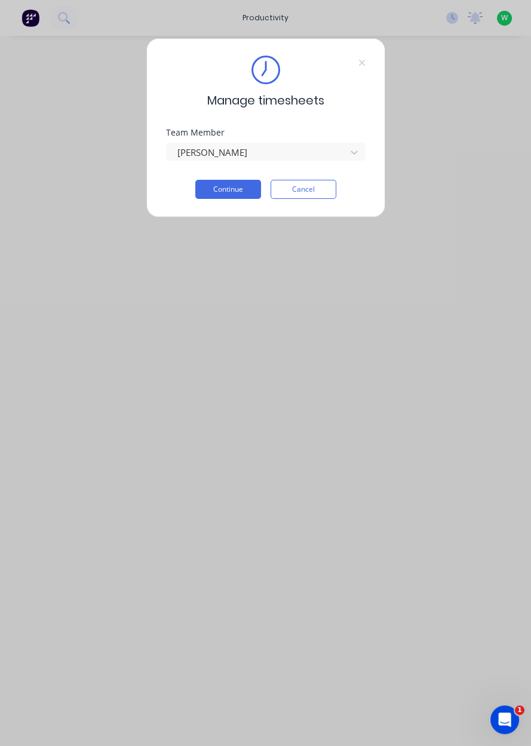
click at [233, 191] on button "Continue" at bounding box center [228, 189] width 66 height 19
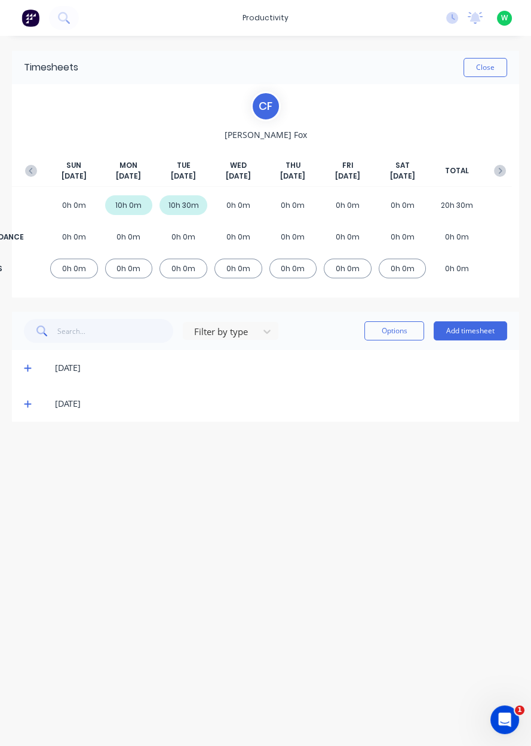
click at [476, 333] on button "Add timesheet" at bounding box center [469, 330] width 73 height 19
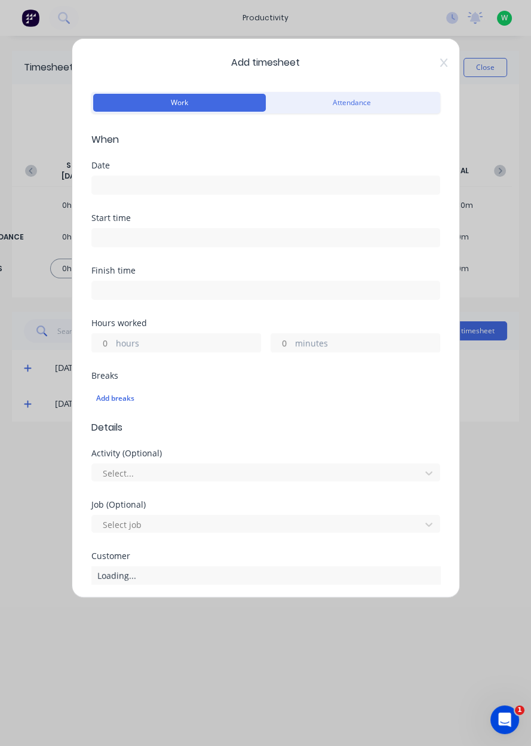
click at [334, 186] on input at bounding box center [265, 185] width 347 height 18
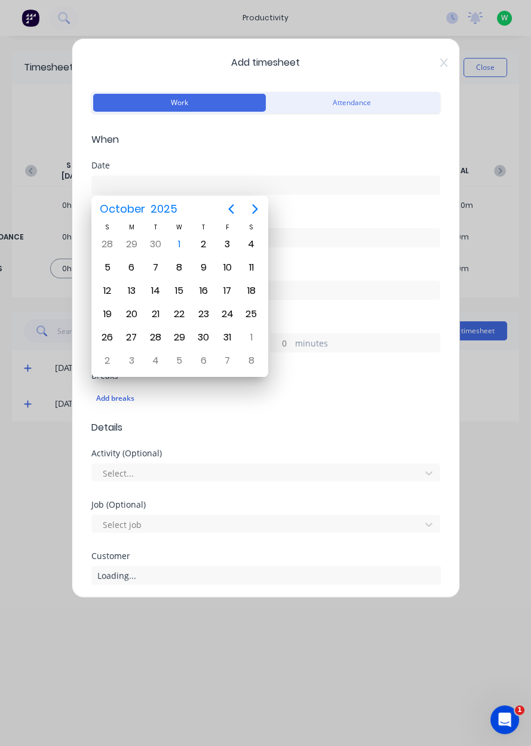
click at [177, 246] on div "1" at bounding box center [179, 244] width 18 height 18
type input "[DATE]"
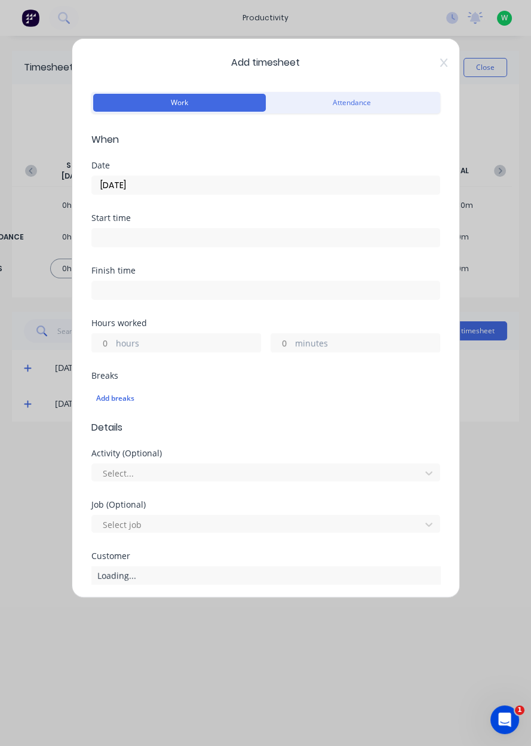
click at [124, 341] on label "hours" at bounding box center [188, 344] width 144 height 15
click at [113, 341] on input "hours" at bounding box center [102, 343] width 21 height 18
type input "3"
click at [447, 64] on icon at bounding box center [443, 63] width 7 height 10
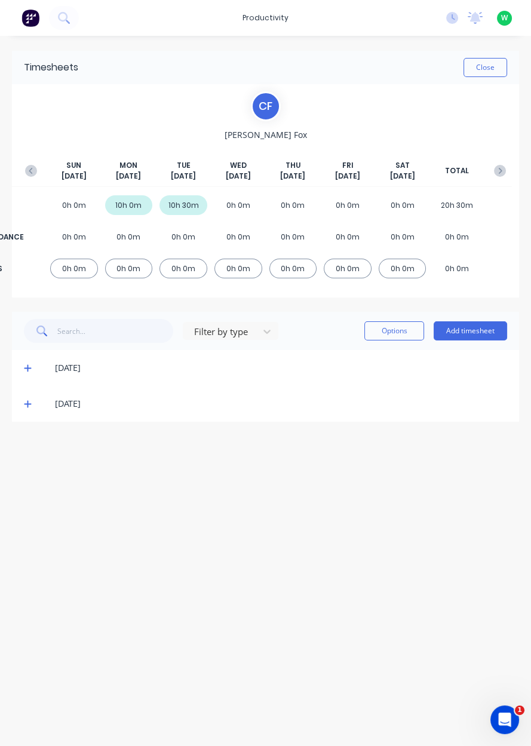
click at [26, 405] on icon at bounding box center [28, 403] width 8 height 8
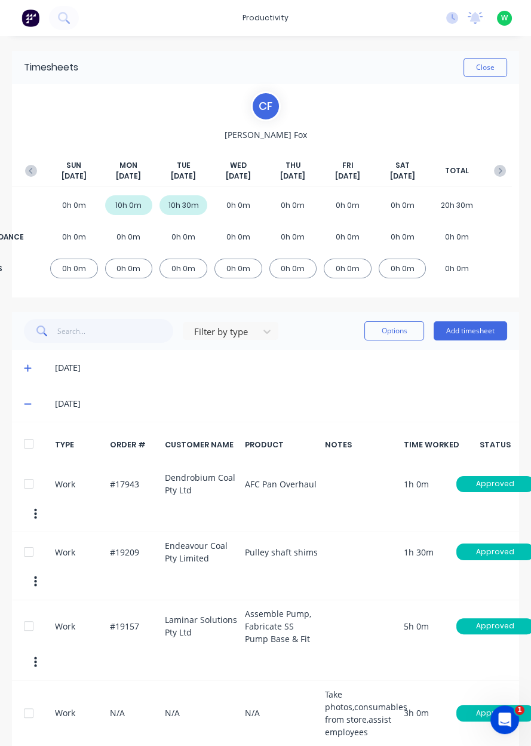
scroll to position [1, 0]
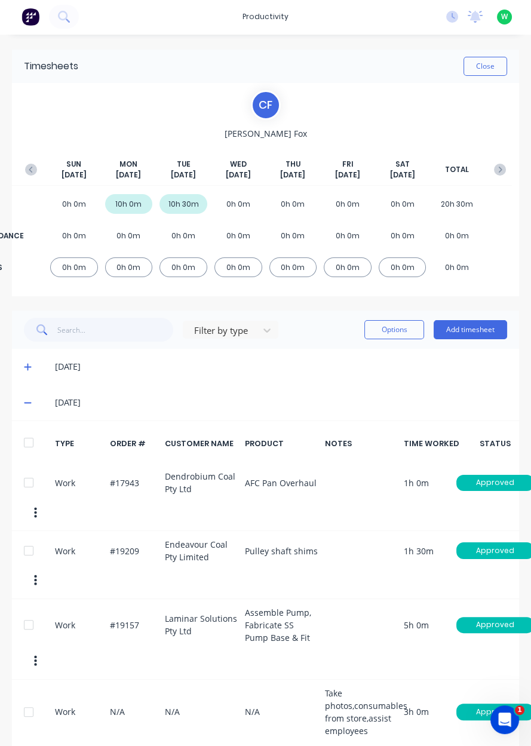
click at [128, 199] on div "10h 0m" at bounding box center [129, 204] width 48 height 20
click at [29, 404] on icon at bounding box center [28, 402] width 8 height 8
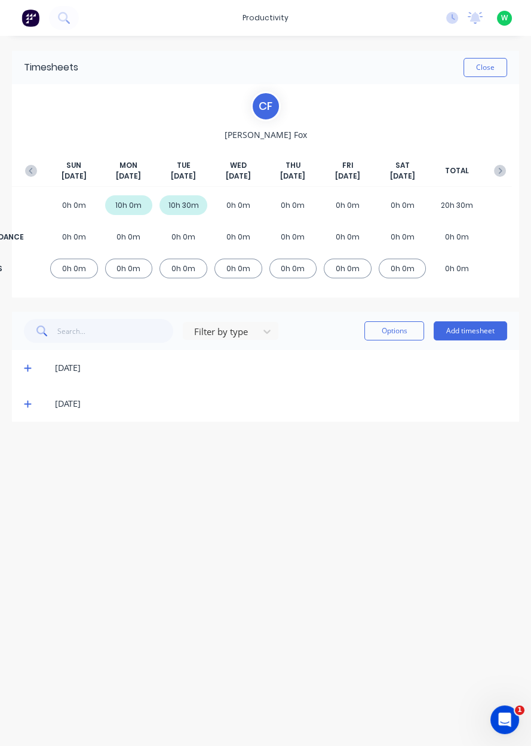
scroll to position [0, 0]
click at [30, 368] on icon at bounding box center [28, 368] width 8 height 8
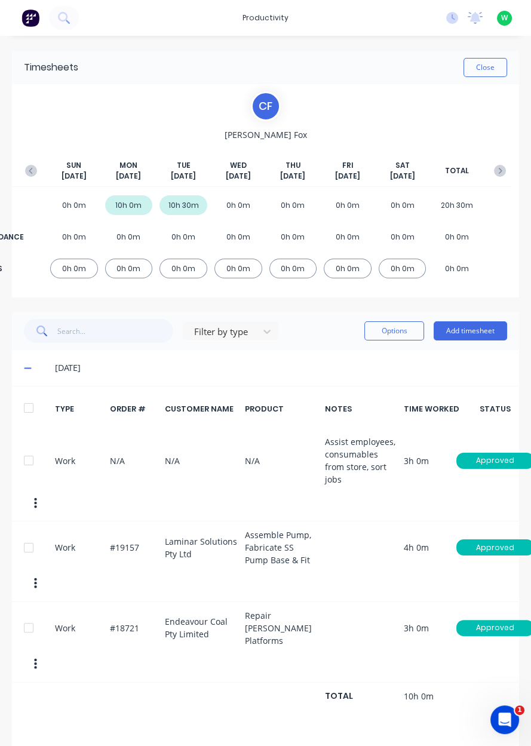
click at [27, 368] on icon at bounding box center [27, 368] width 7 height 1
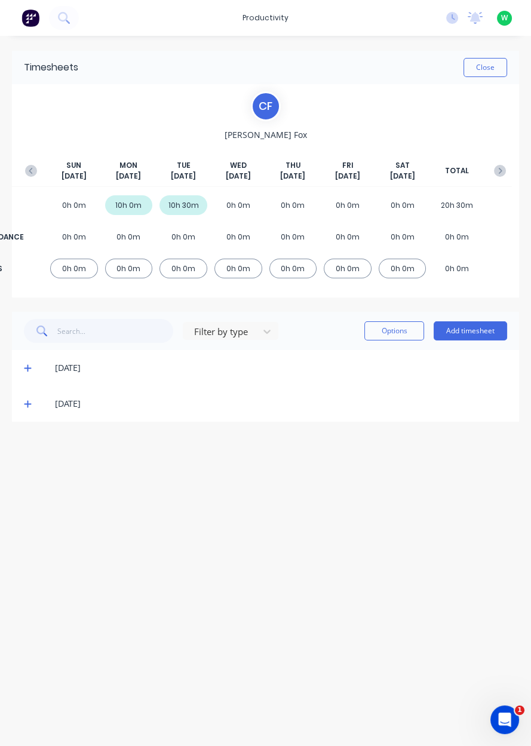
click at [473, 328] on button "Add timesheet" at bounding box center [469, 330] width 73 height 19
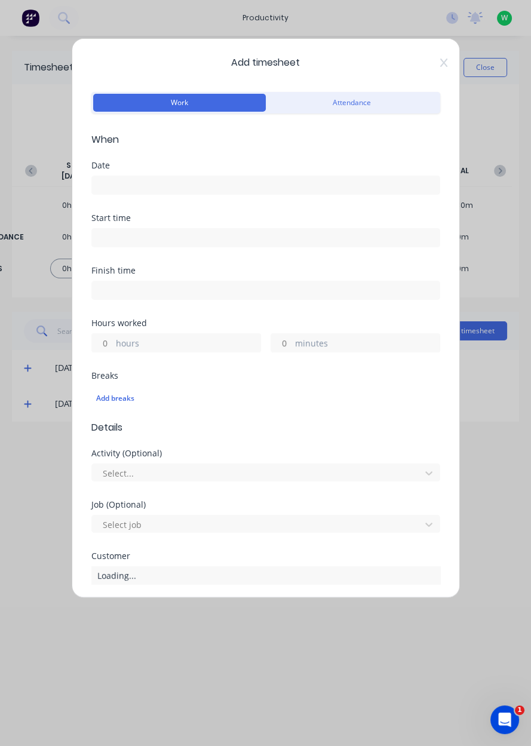
click at [104, 187] on input at bounding box center [265, 185] width 347 height 18
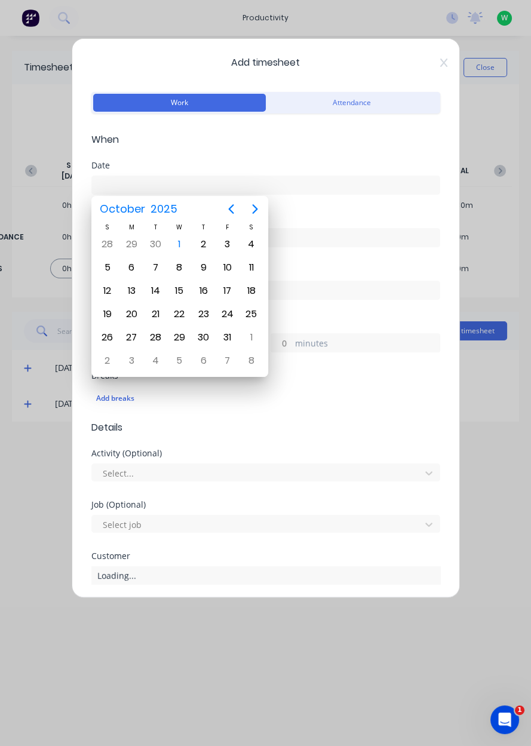
click at [173, 245] on div "1" at bounding box center [179, 244] width 18 height 18
type input "[DATE]"
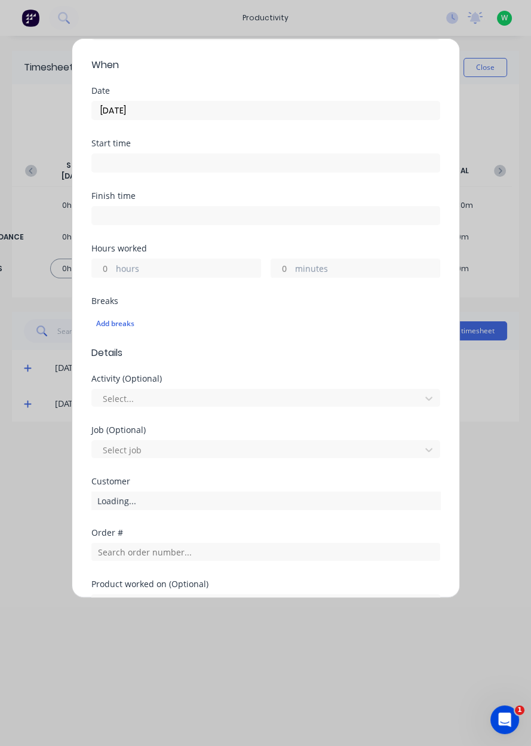
scroll to position [75, 0]
click at [99, 269] on input "hours" at bounding box center [102, 268] width 21 height 18
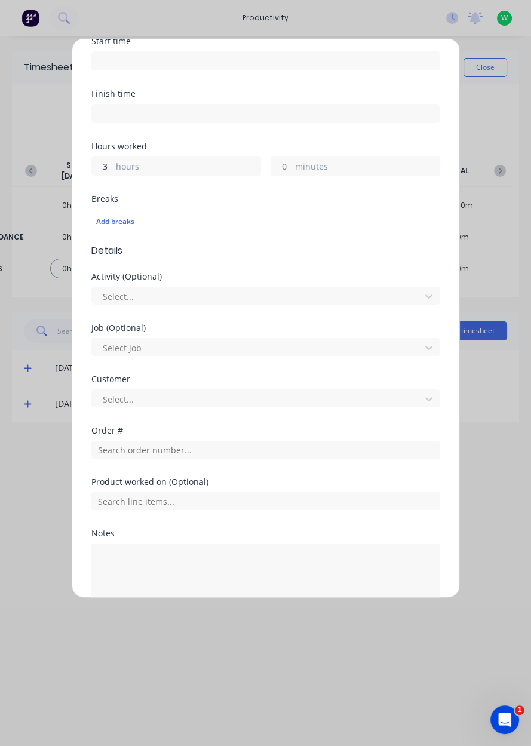
scroll to position [198, 0]
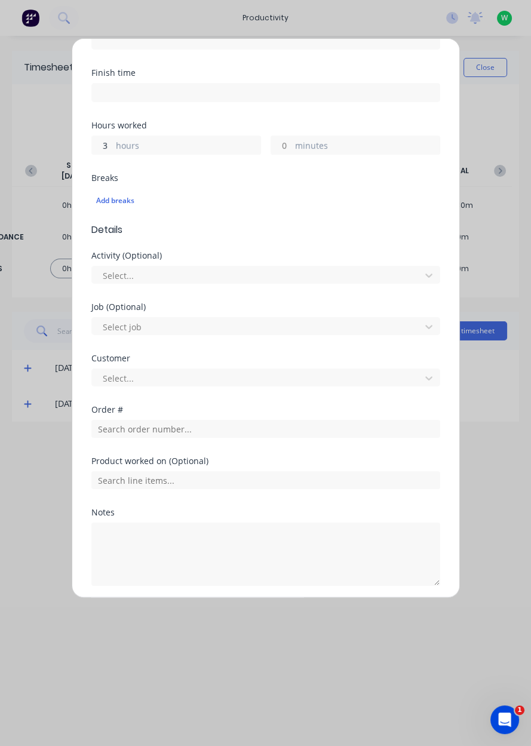
type input "3"
click at [104, 426] on input "text" at bounding box center [265, 429] width 349 height 18
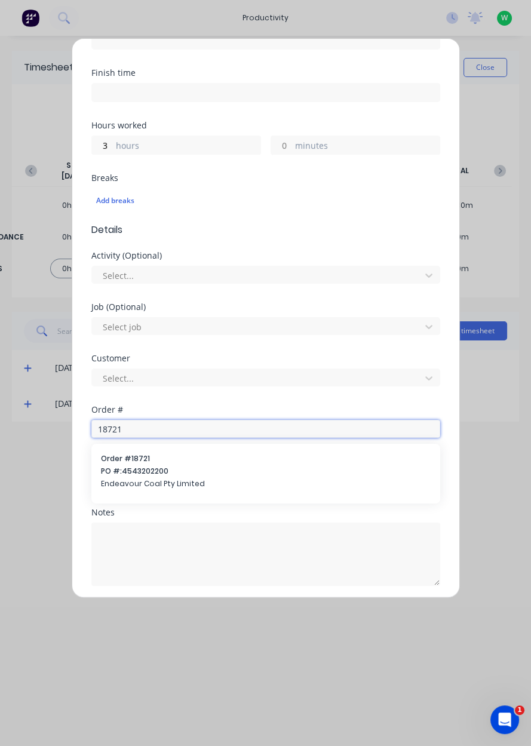
type input "18721"
click at [128, 478] on span "Endeavour Coal Pty Limited" at bounding box center [266, 483] width 330 height 11
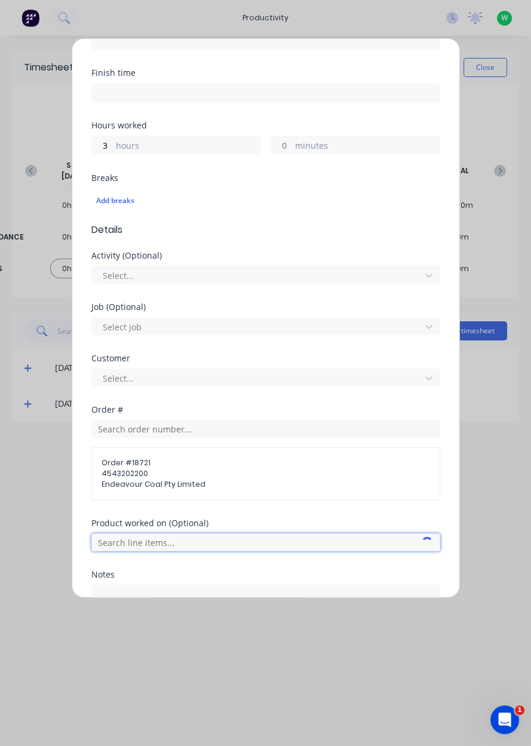
click at [110, 539] on input "text" at bounding box center [265, 542] width 349 height 18
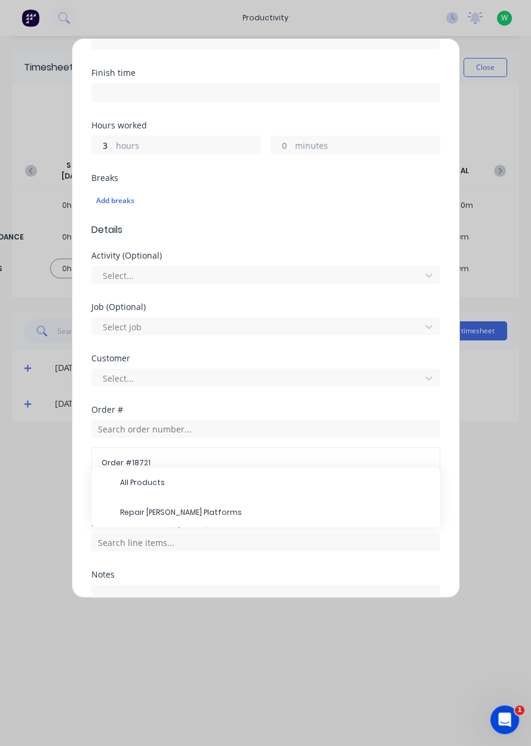
click at [133, 508] on span "Repair [PERSON_NAME] Platforms" at bounding box center [275, 512] width 310 height 11
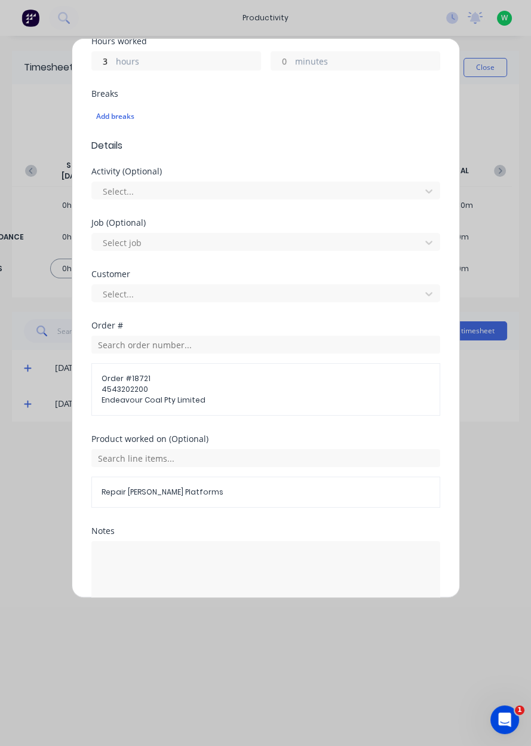
scroll to position [300, 0]
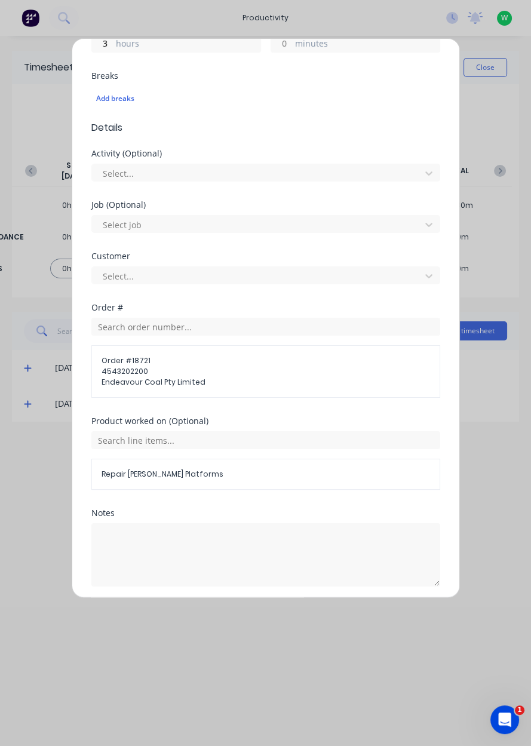
click at [201, 613] on button "Add manual time entry" at bounding box center [236, 614] width 101 height 19
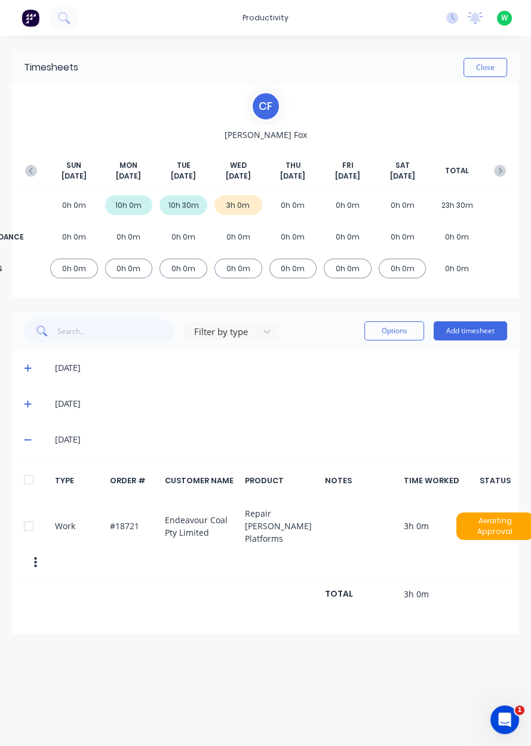
click at [470, 333] on button "Add timesheet" at bounding box center [469, 330] width 73 height 19
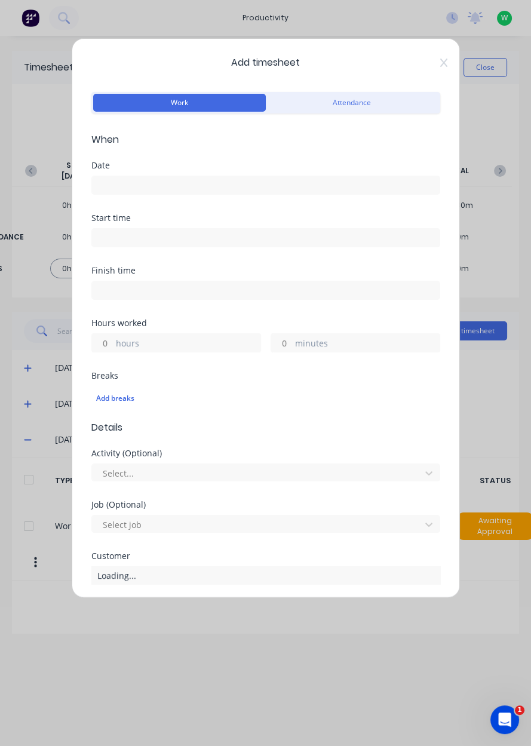
click at [280, 193] on label at bounding box center [265, 185] width 349 height 19
click at [280, 193] on input at bounding box center [265, 185] width 347 height 18
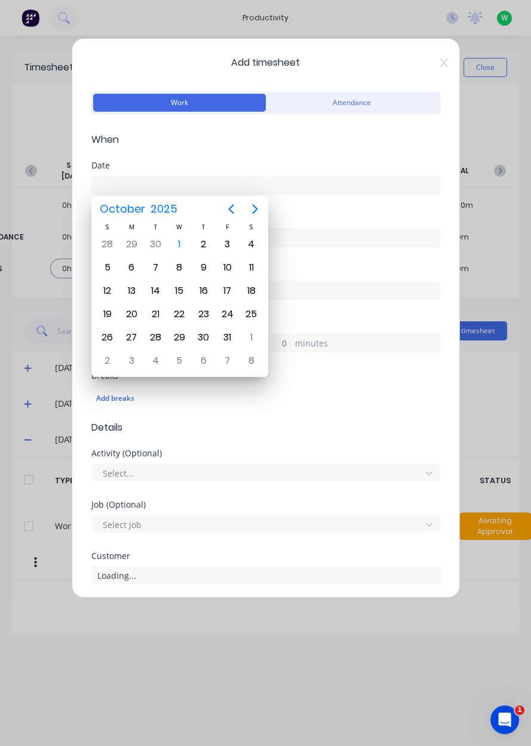
click at [179, 251] on div "1" at bounding box center [179, 244] width 18 height 18
type input "[DATE]"
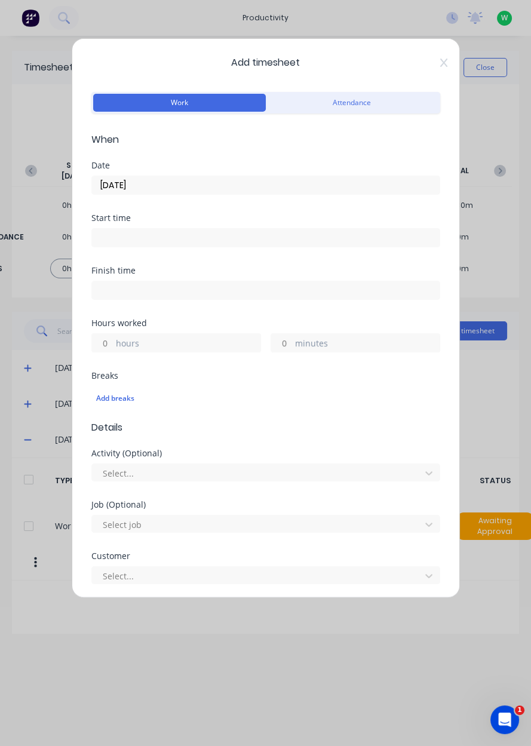
click at [122, 339] on label "hours" at bounding box center [188, 344] width 144 height 15
click at [113, 339] on input "hours" at bounding box center [102, 343] width 21 height 18
type input "1"
click at [338, 339] on label "minutes" at bounding box center [367, 344] width 144 height 15
click at [292, 339] on input "minutes" at bounding box center [281, 343] width 21 height 18
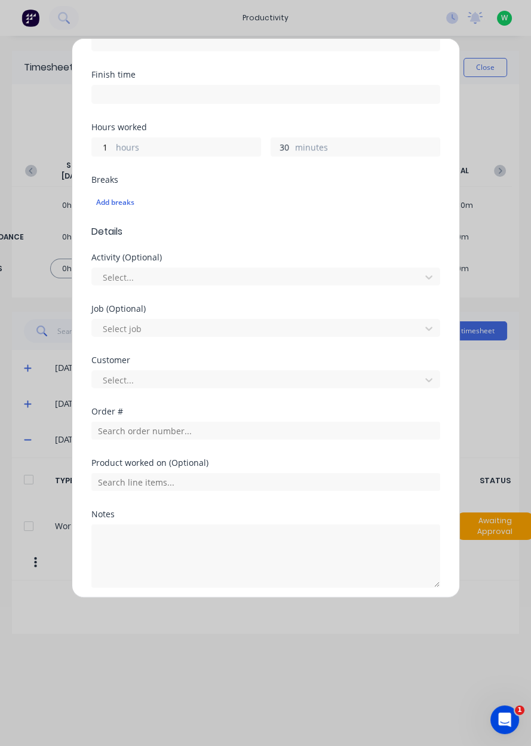
scroll to position [198, 0]
type input "30"
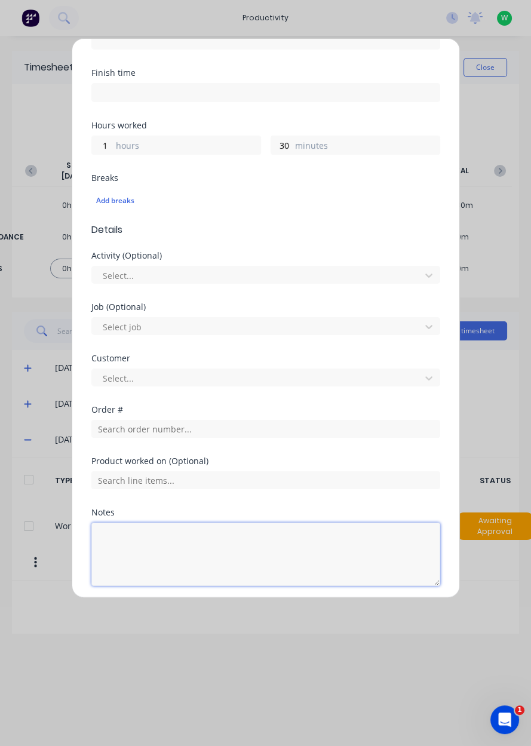
click at [107, 522] on textarea at bounding box center [265, 553] width 349 height 63
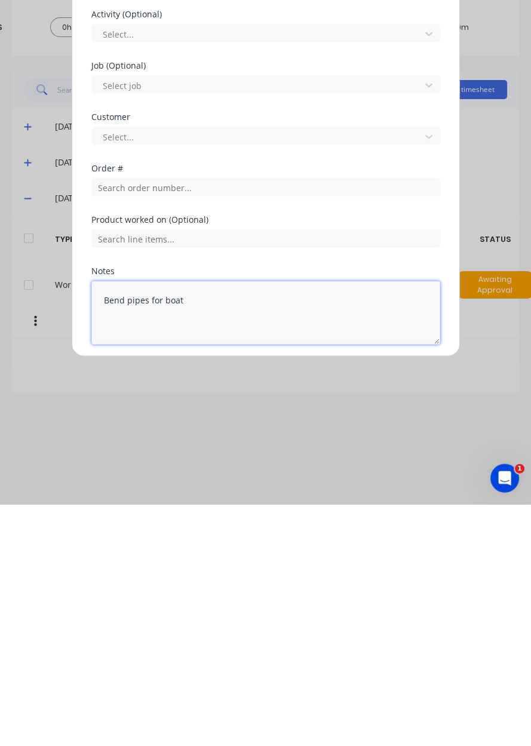
type textarea "Bend pipes for boat"
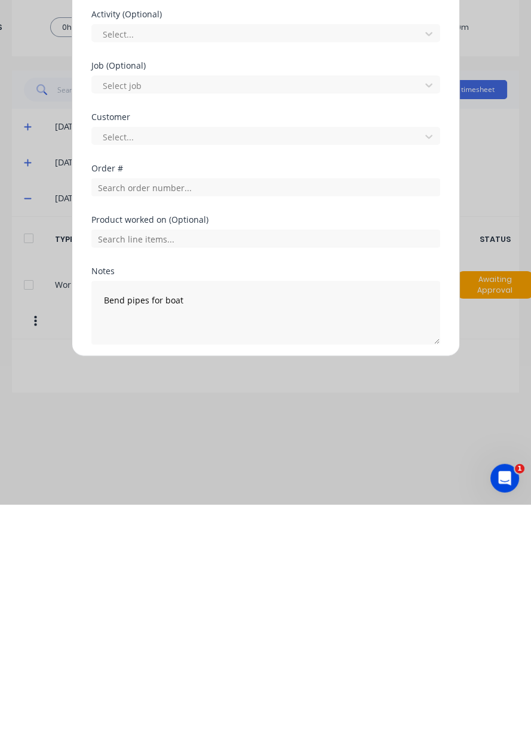
click at [208, 614] on button "Add manual time entry" at bounding box center [236, 614] width 101 height 19
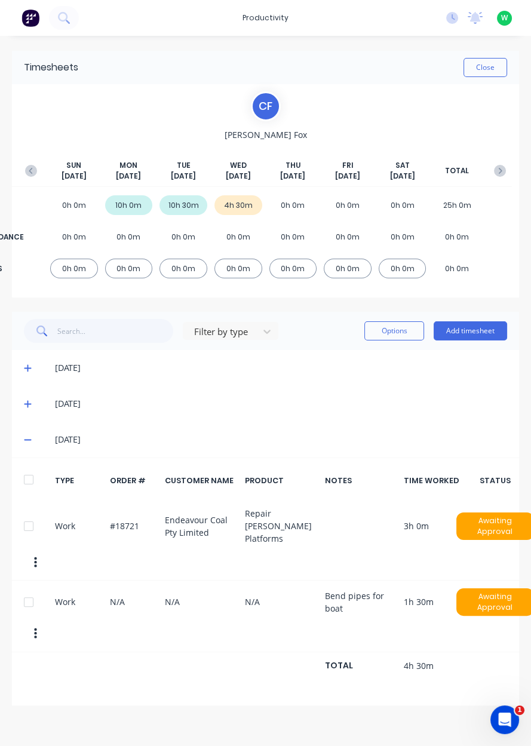
click at [467, 331] on button "Add timesheet" at bounding box center [469, 330] width 73 height 19
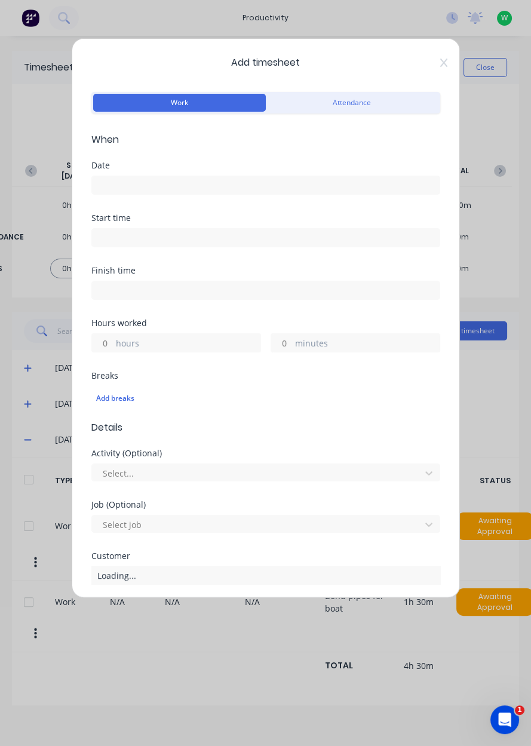
click at [119, 187] on input at bounding box center [265, 185] width 347 height 18
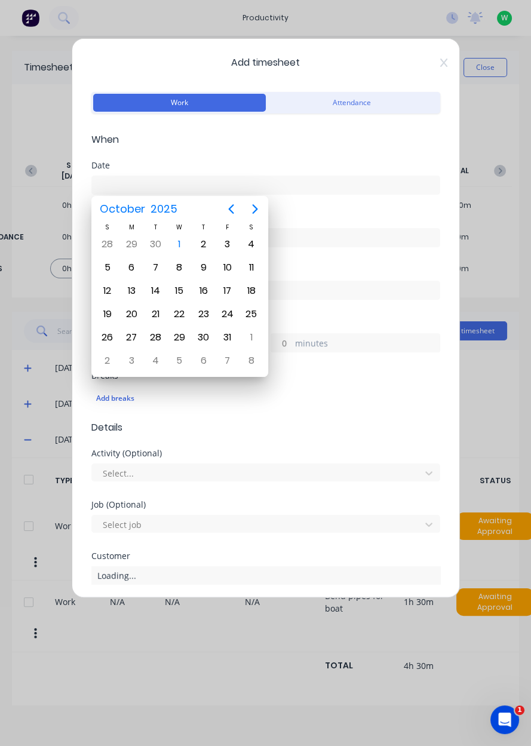
click at [175, 243] on div "1" at bounding box center [179, 244] width 18 height 18
type input "[DATE]"
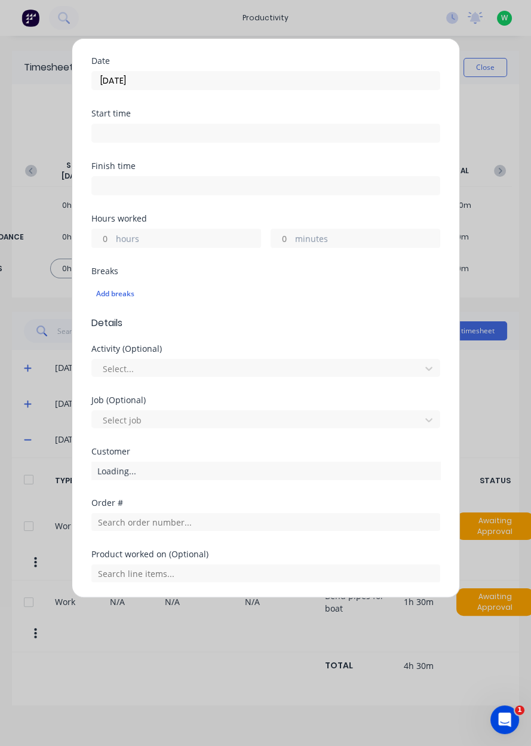
scroll to position [104, 0]
click at [116, 241] on label "hours" at bounding box center [188, 240] width 144 height 15
click at [113, 241] on input "hours" at bounding box center [102, 239] width 21 height 18
type input "3"
click at [108, 522] on input "text" at bounding box center [265, 522] width 349 height 18
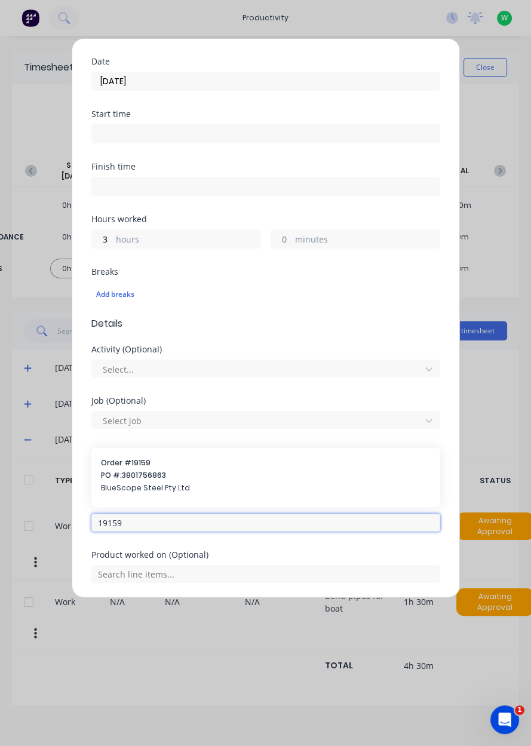
type input "19159"
click at [130, 478] on span "PO #: 3801756863" at bounding box center [266, 475] width 330 height 11
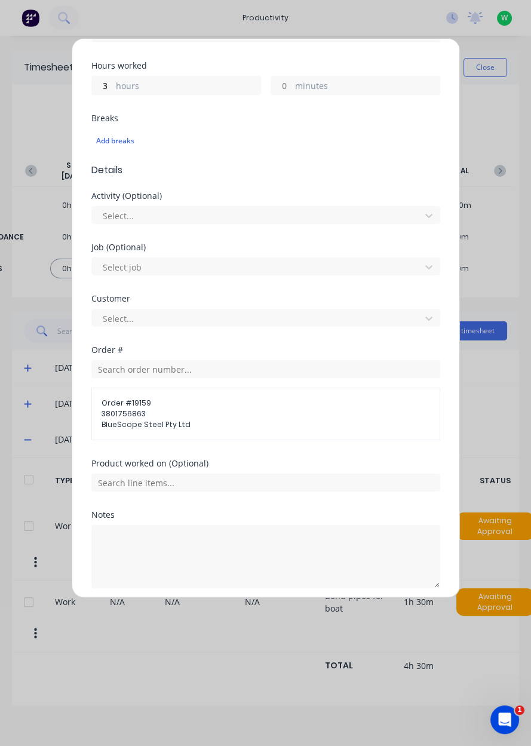
scroll to position [259, 0]
click at [362, 484] on input "text" at bounding box center [265, 481] width 349 height 18
click at [134, 537] on span "Bearing housing support 557050" at bounding box center [275, 540] width 310 height 11
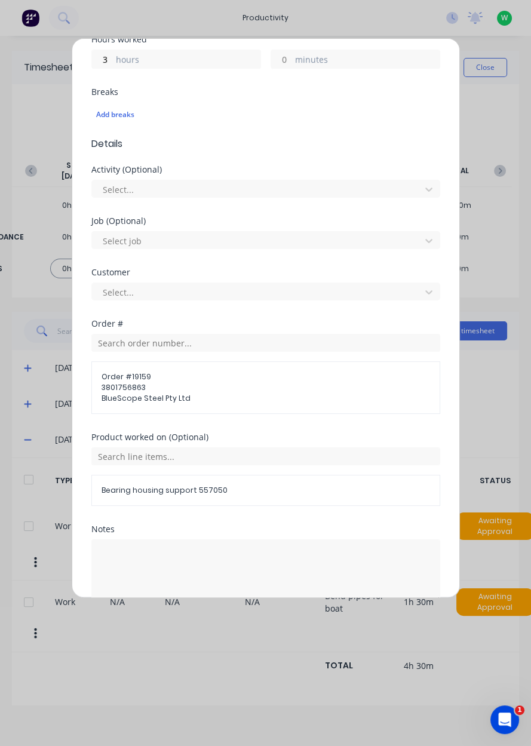
scroll to position [300, 0]
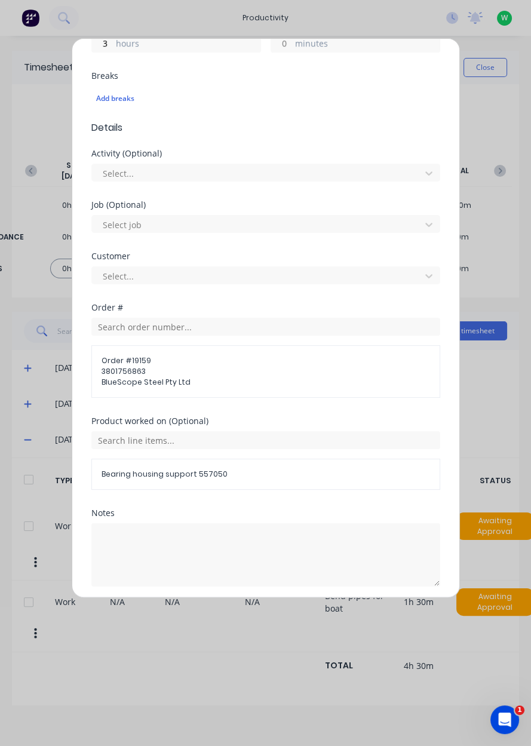
click at [208, 616] on button "Add manual time entry" at bounding box center [236, 614] width 101 height 19
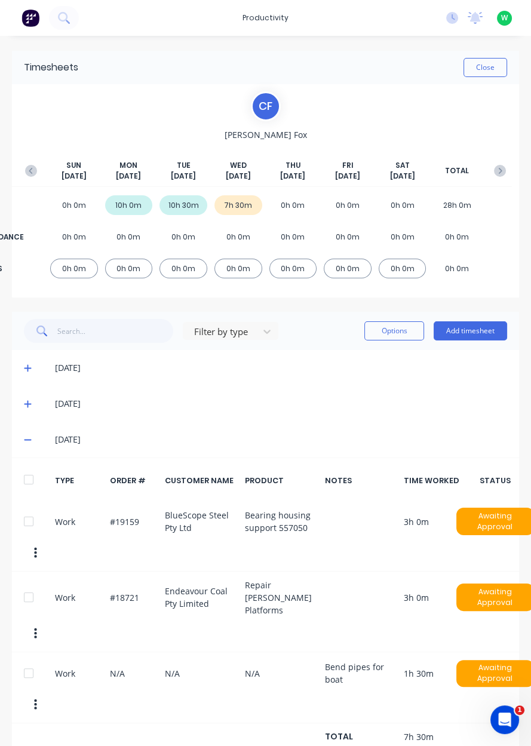
click at [467, 331] on button "Add timesheet" at bounding box center [469, 330] width 73 height 19
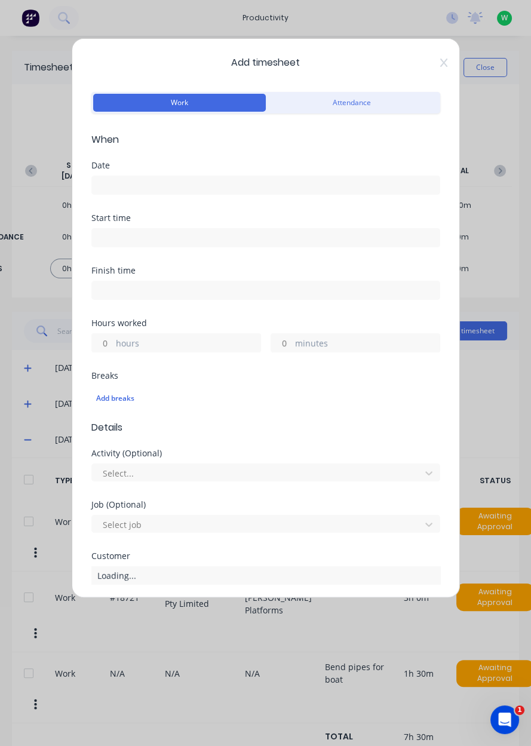
click at [109, 179] on input at bounding box center [265, 185] width 347 height 18
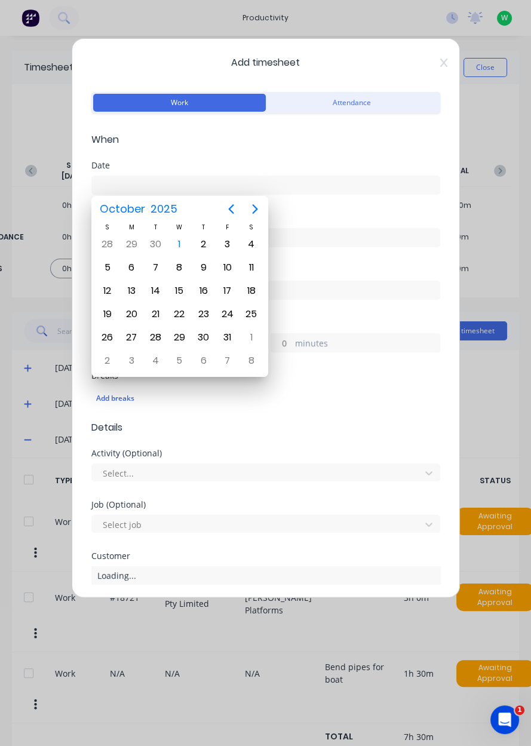
click at [180, 242] on div "1" at bounding box center [179, 244] width 18 height 18
type input "[DATE]"
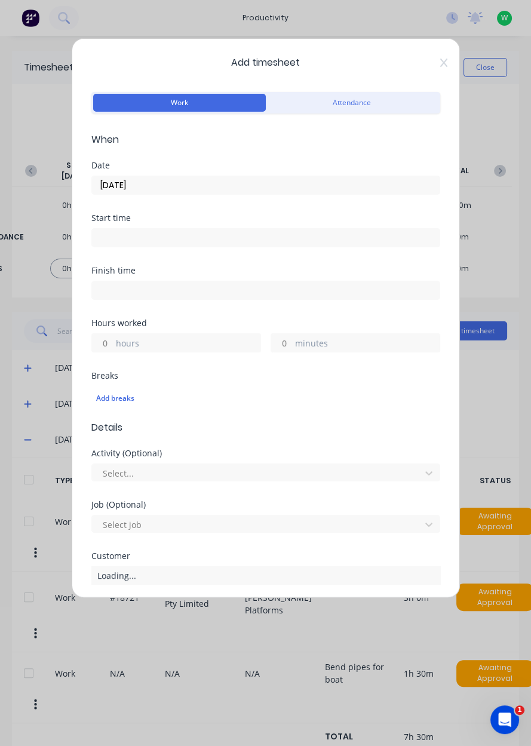
click at [100, 347] on input "hours" at bounding box center [102, 343] width 21 height 18
click at [365, 343] on label "minutes" at bounding box center [367, 344] width 144 height 15
click at [292, 343] on input "minutes" at bounding box center [281, 343] width 21 height 18
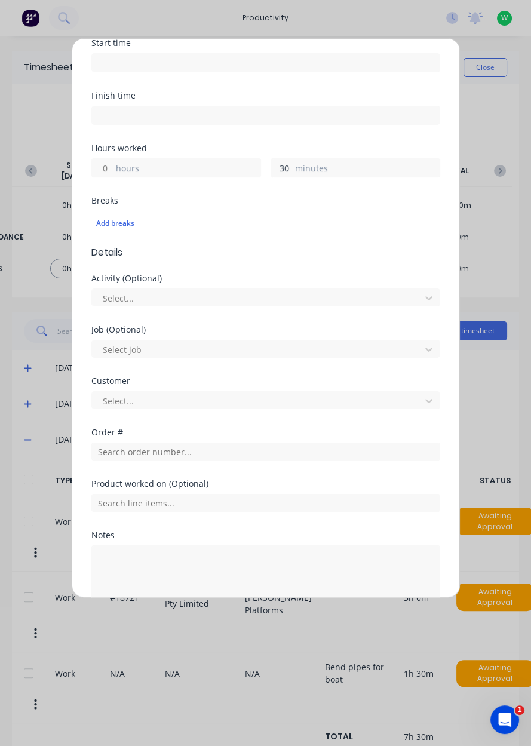
scroll to position [198, 0]
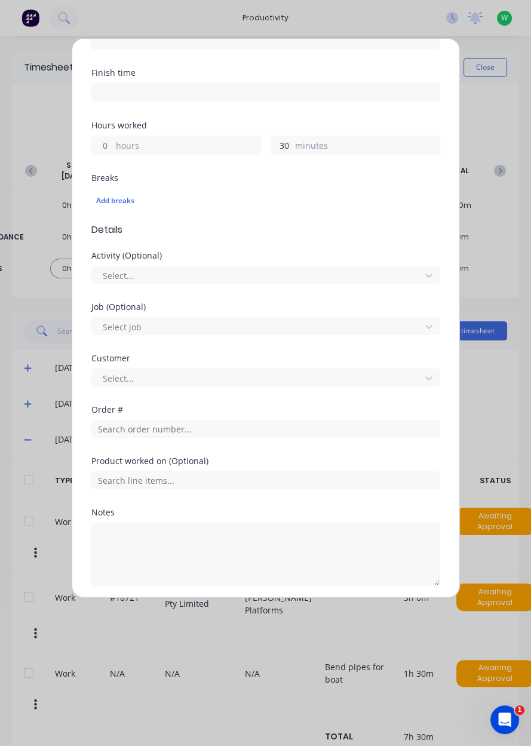
type input "30"
click at [106, 429] on input "text" at bounding box center [265, 429] width 349 height 18
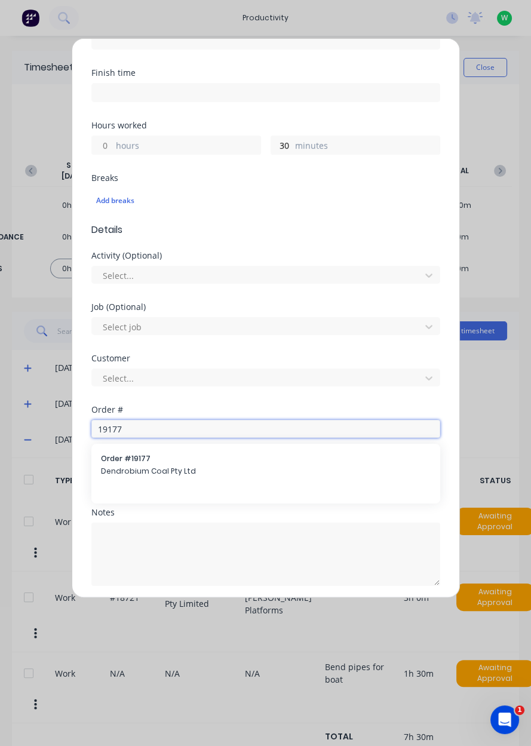
type input "19177"
click at [122, 472] on span "Dendrobium Coal Pty Ltd" at bounding box center [266, 471] width 330 height 11
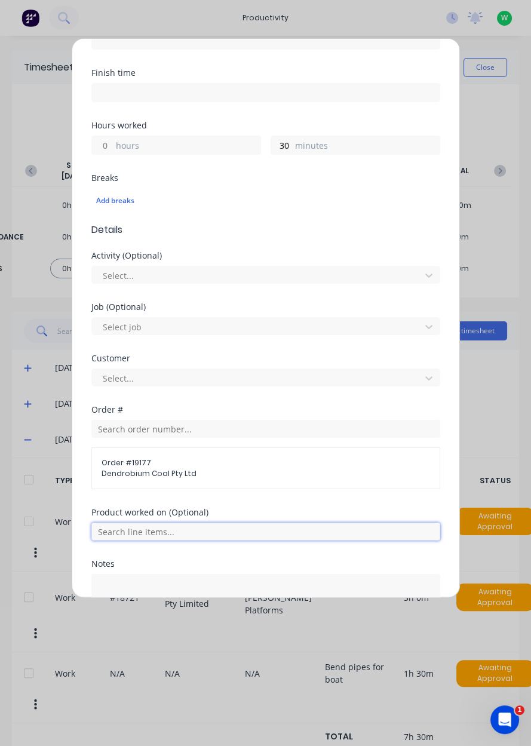
click at [112, 531] on input "text" at bounding box center [265, 531] width 349 height 18
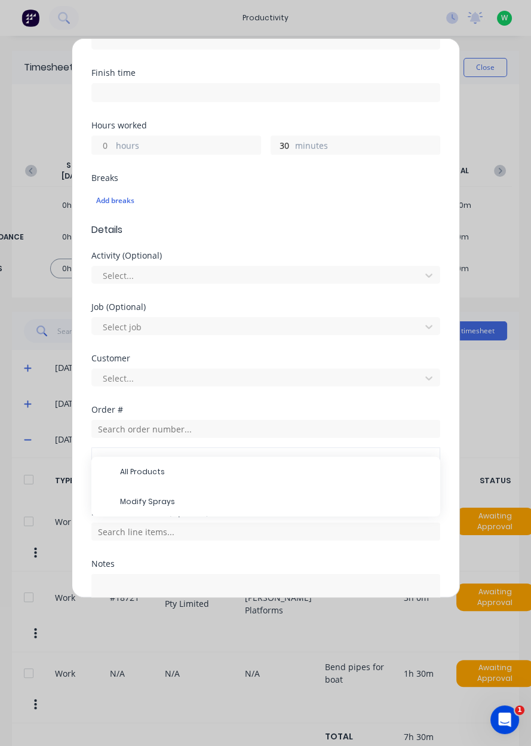
click at [126, 497] on span "Modify Sprays" at bounding box center [275, 501] width 310 height 11
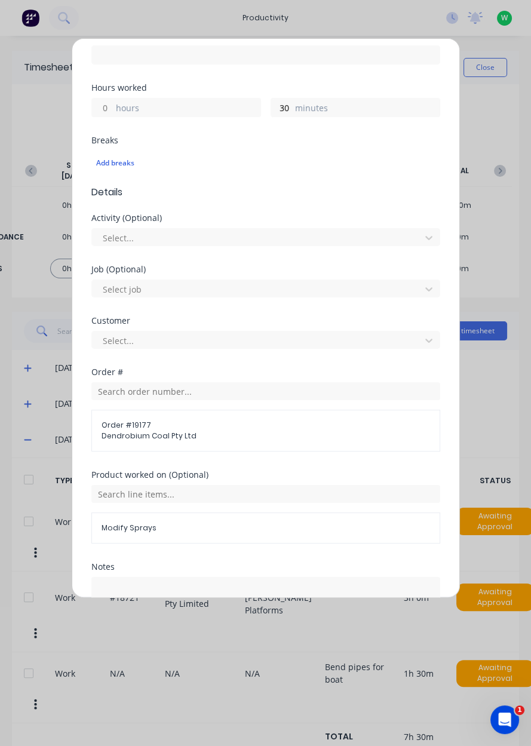
scroll to position [288, 0]
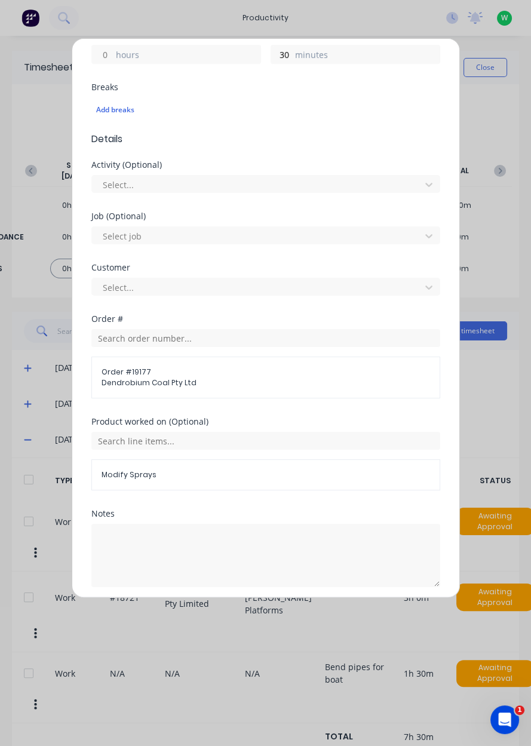
click at [200, 617] on button "Add manual time entry" at bounding box center [236, 615] width 101 height 19
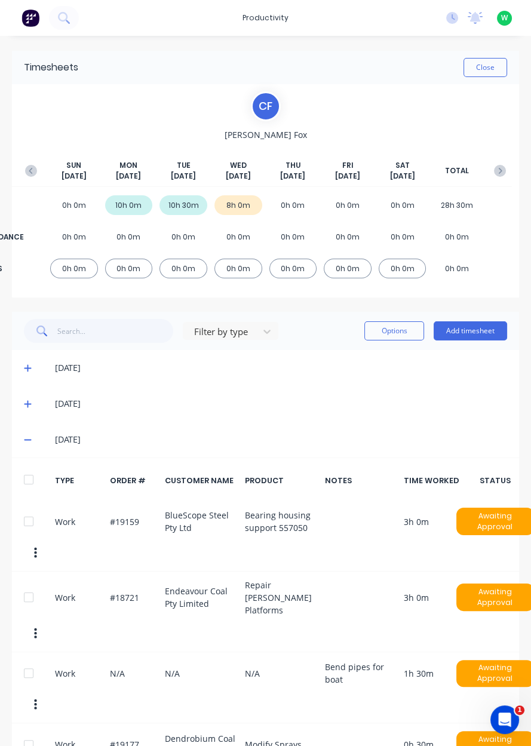
scroll to position [36, 0]
